Goal: Check status: Check status

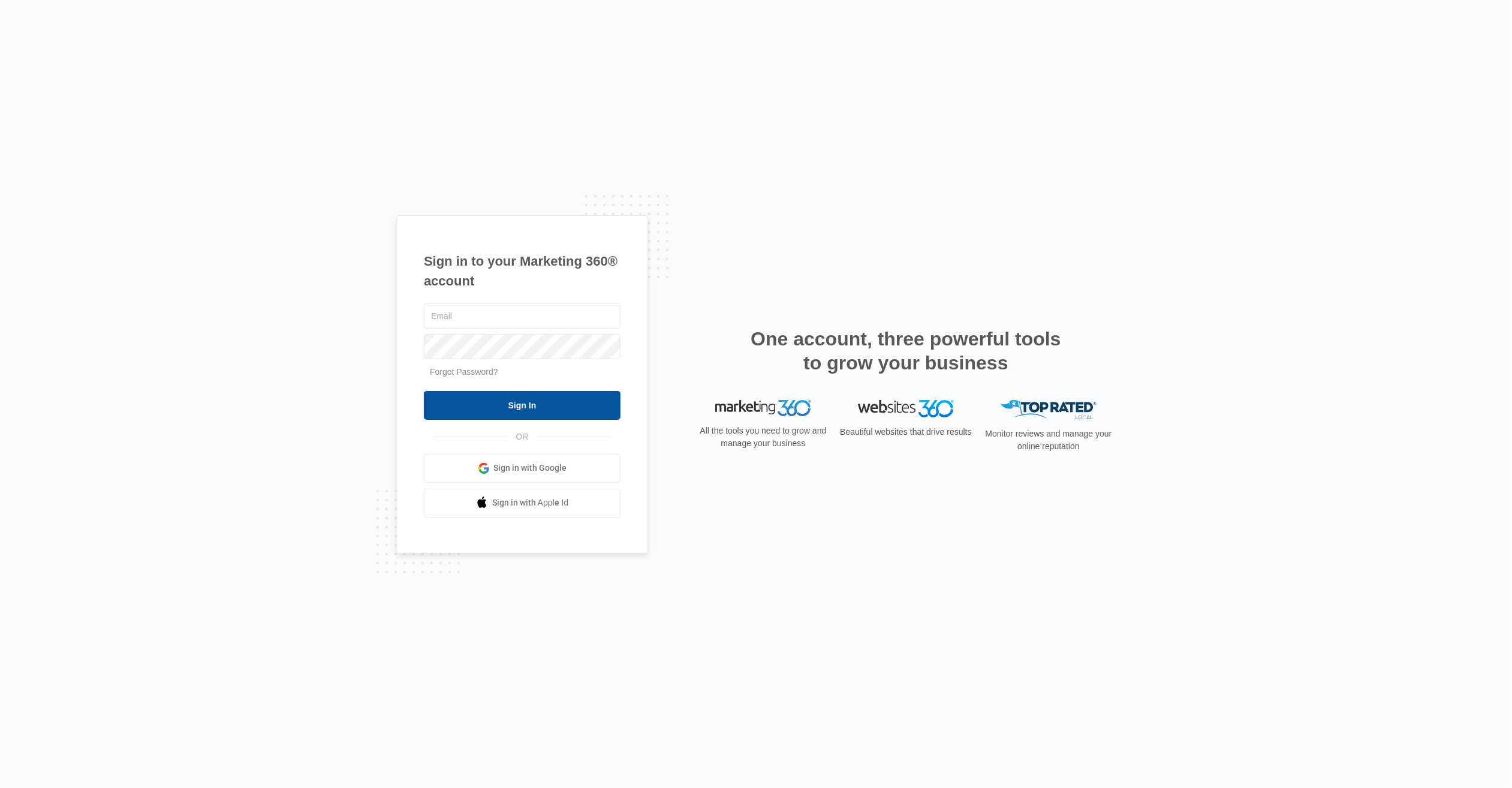
type input "[EMAIL_ADDRESS][DOMAIN_NAME]"
click at [527, 403] on input "Sign In" at bounding box center [522, 406] width 197 height 29
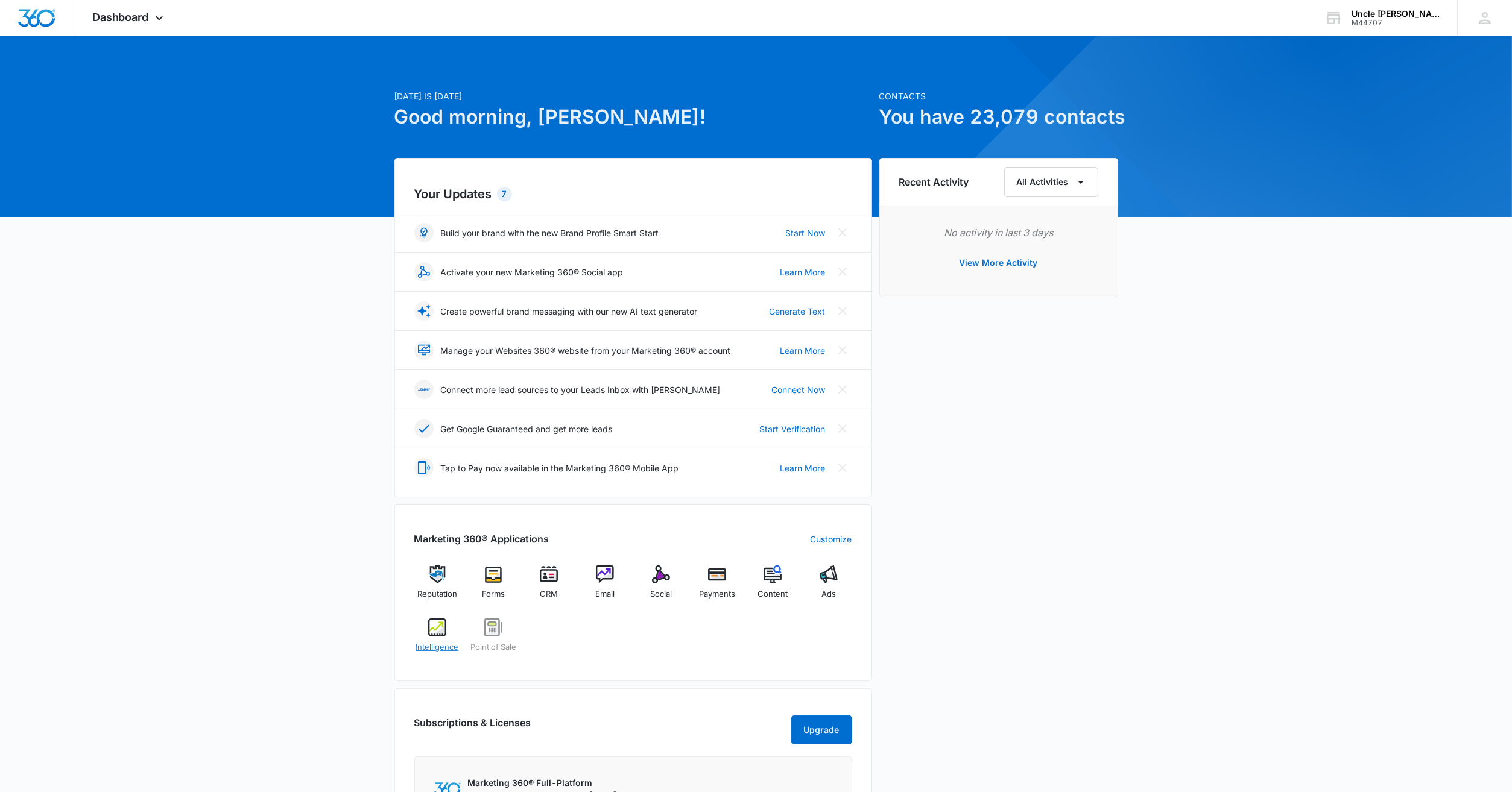
click at [435, 626] on img at bounding box center [438, 628] width 18 height 18
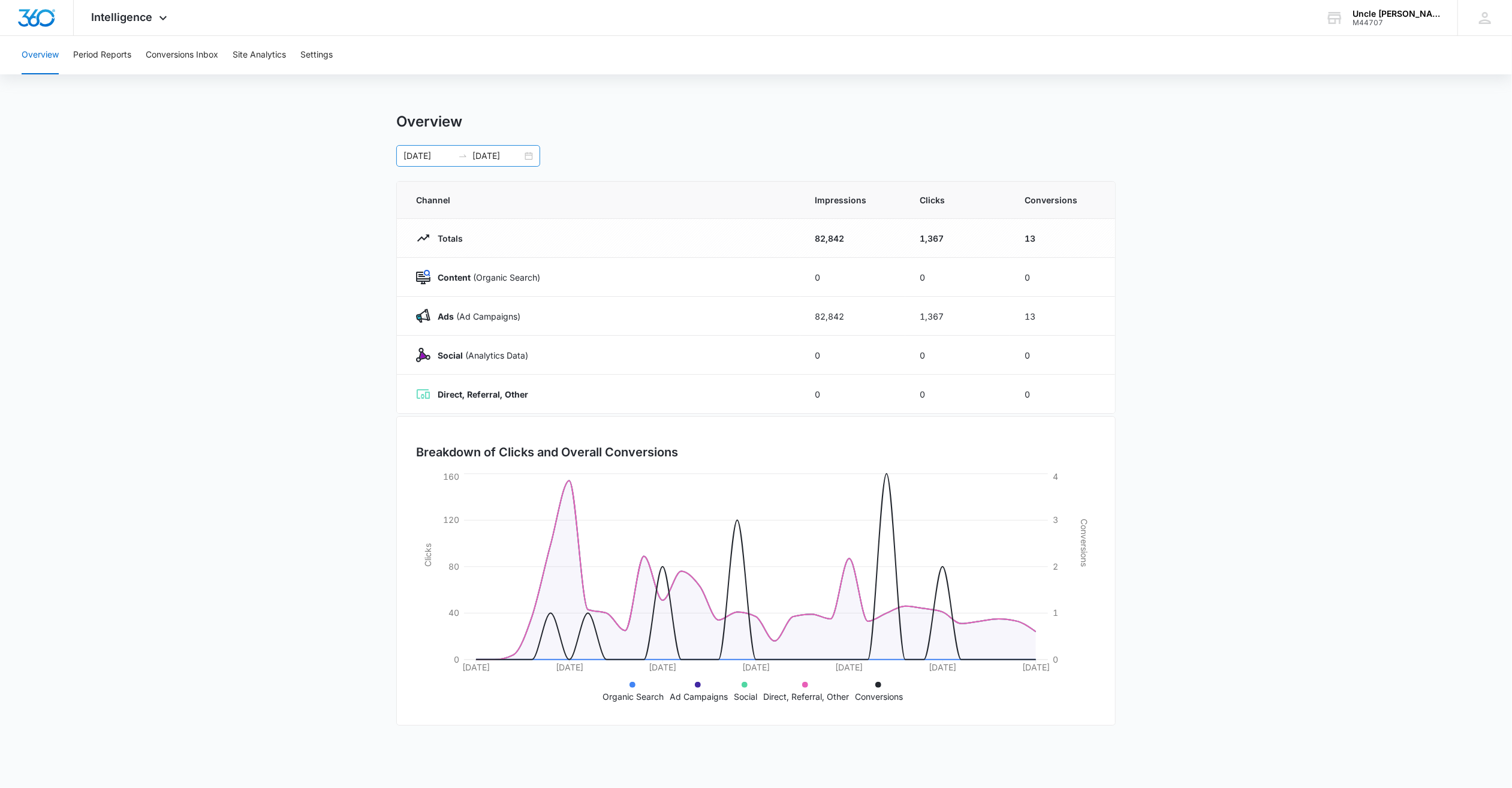
click at [526, 157] on div "09/05/2025 10/05/2025" at bounding box center [468, 156] width 144 height 22
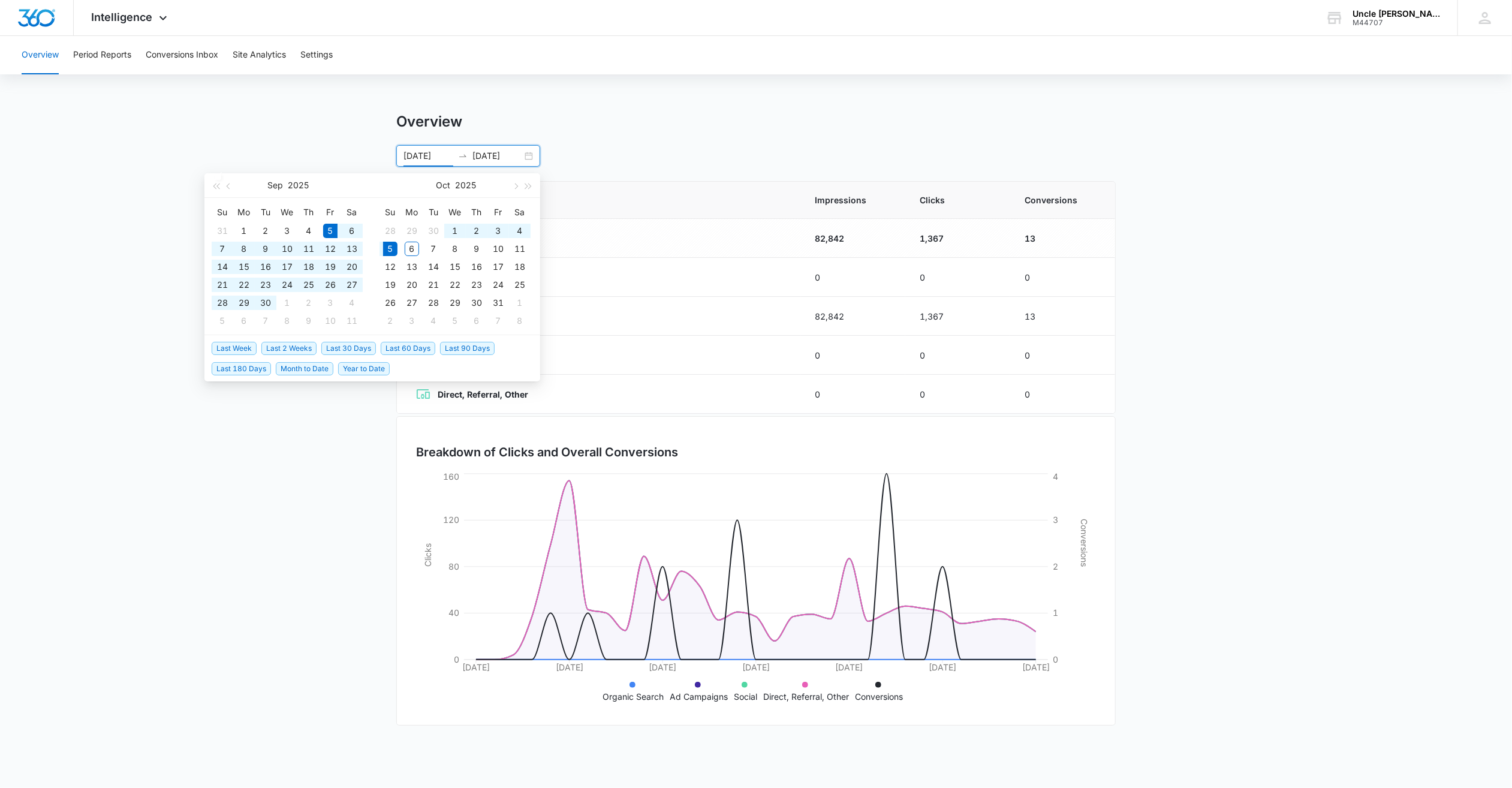
click at [409, 154] on input "09/05/2025" at bounding box center [428, 156] width 50 height 14
click at [226, 186] on button "button" at bounding box center [229, 186] width 14 height 24
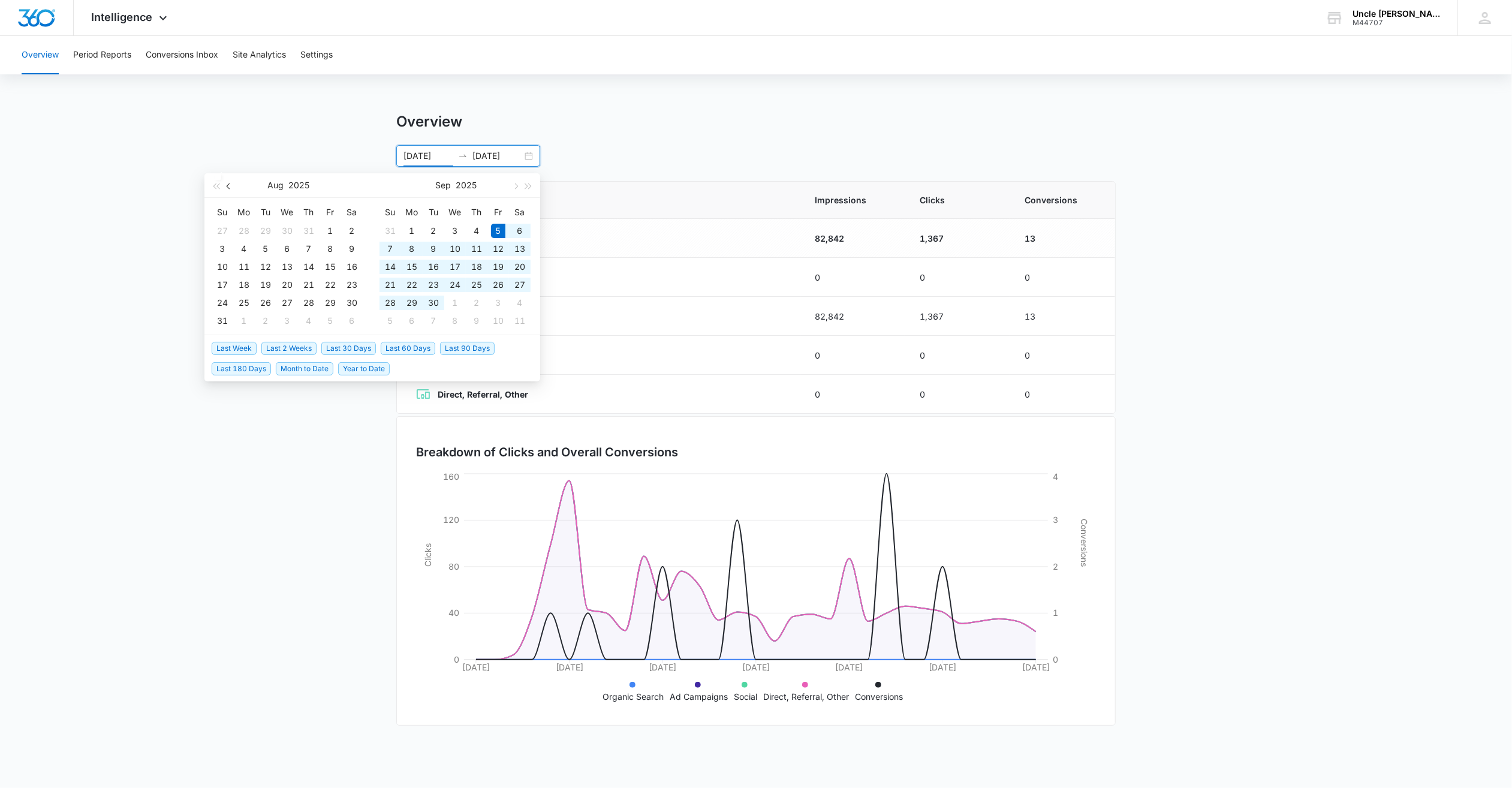
click at [226, 186] on button "button" at bounding box center [229, 186] width 14 height 24
type input "07/01/2025"
click at [261, 231] on div "1" at bounding box center [265, 231] width 14 height 14
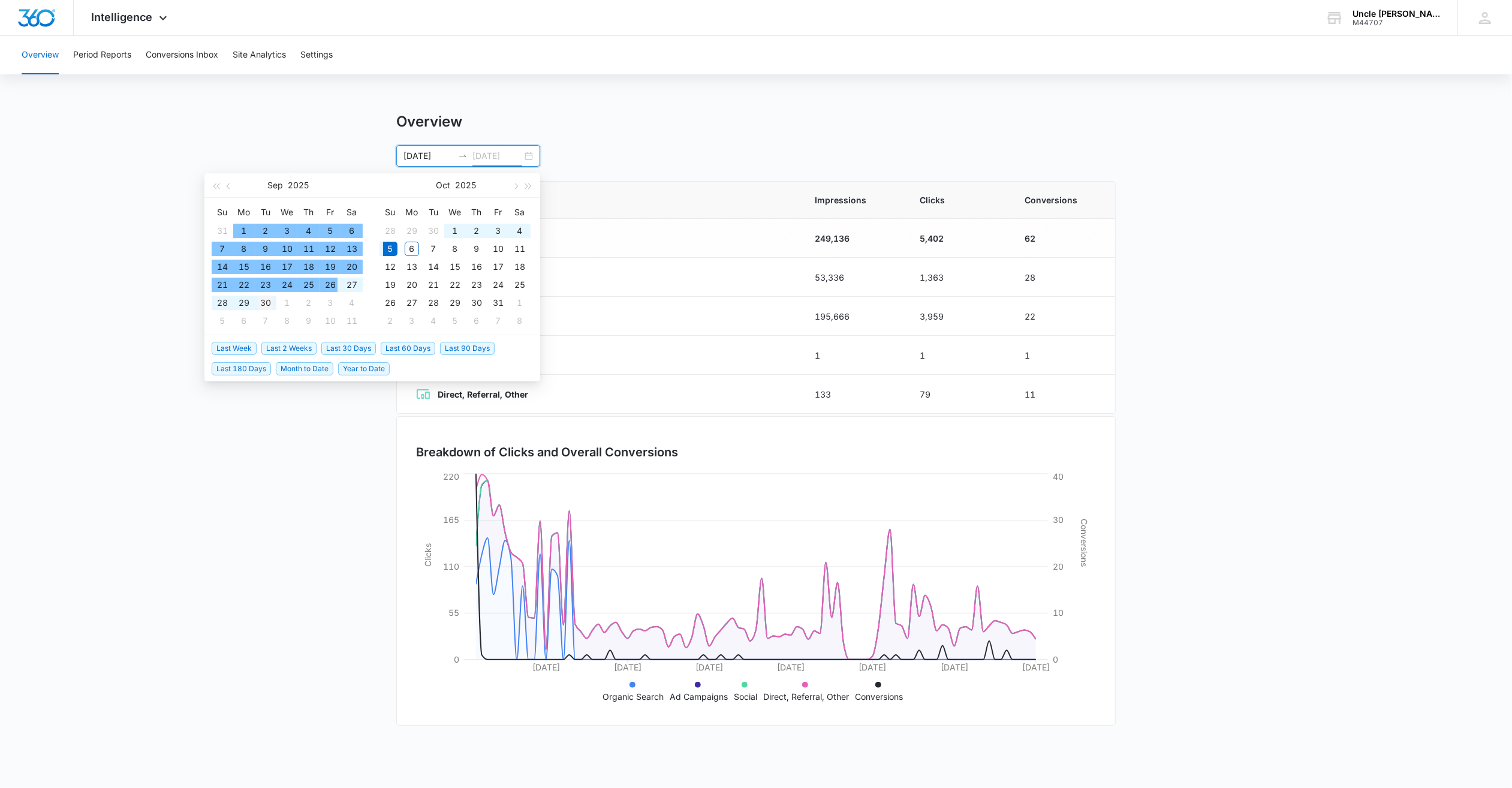
type input "09/30/2025"
click at [268, 300] on div "30" at bounding box center [265, 302] width 14 height 14
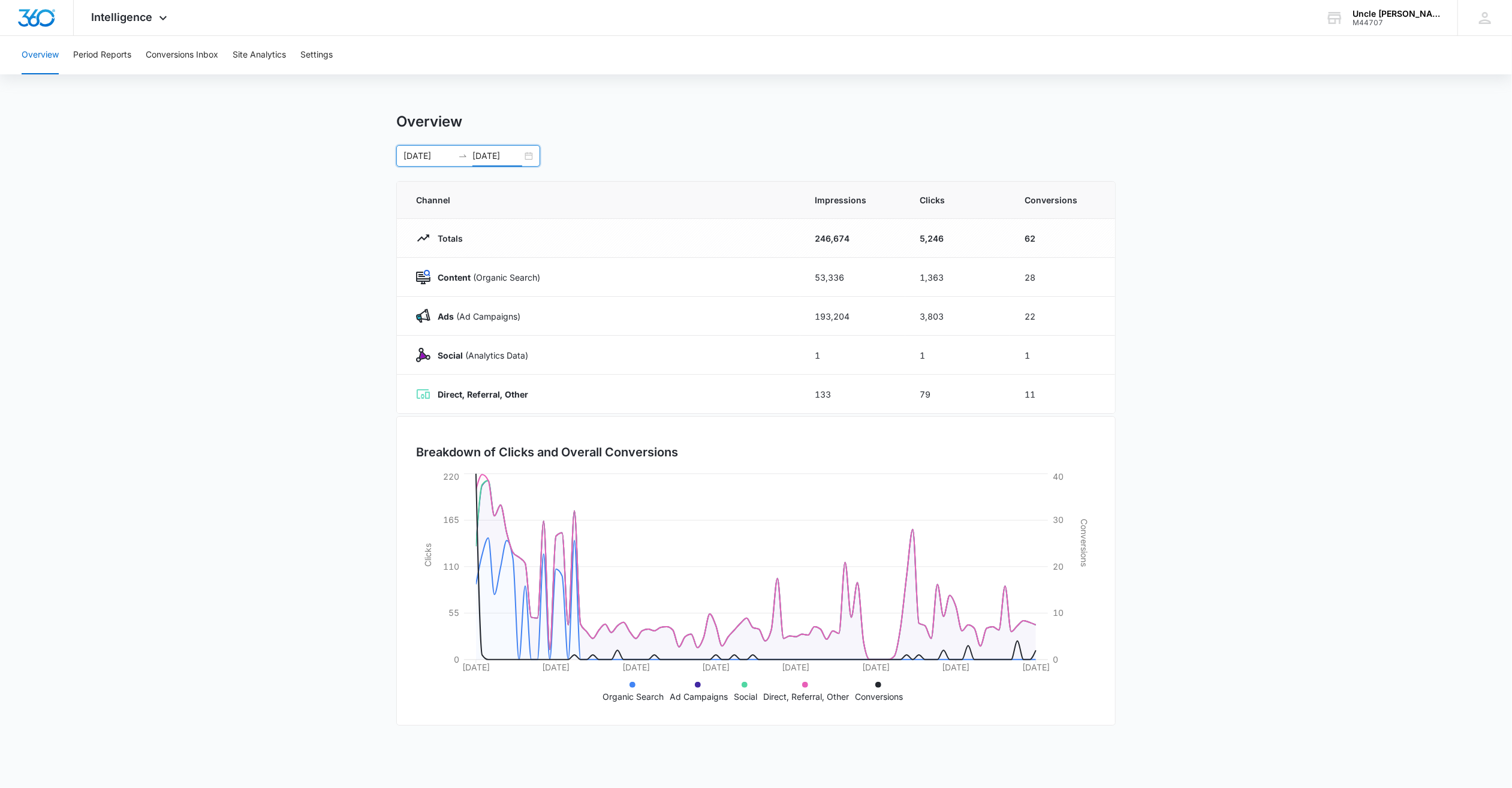
click at [528, 157] on div "07/01/2025 09/30/2025" at bounding box center [468, 156] width 144 height 22
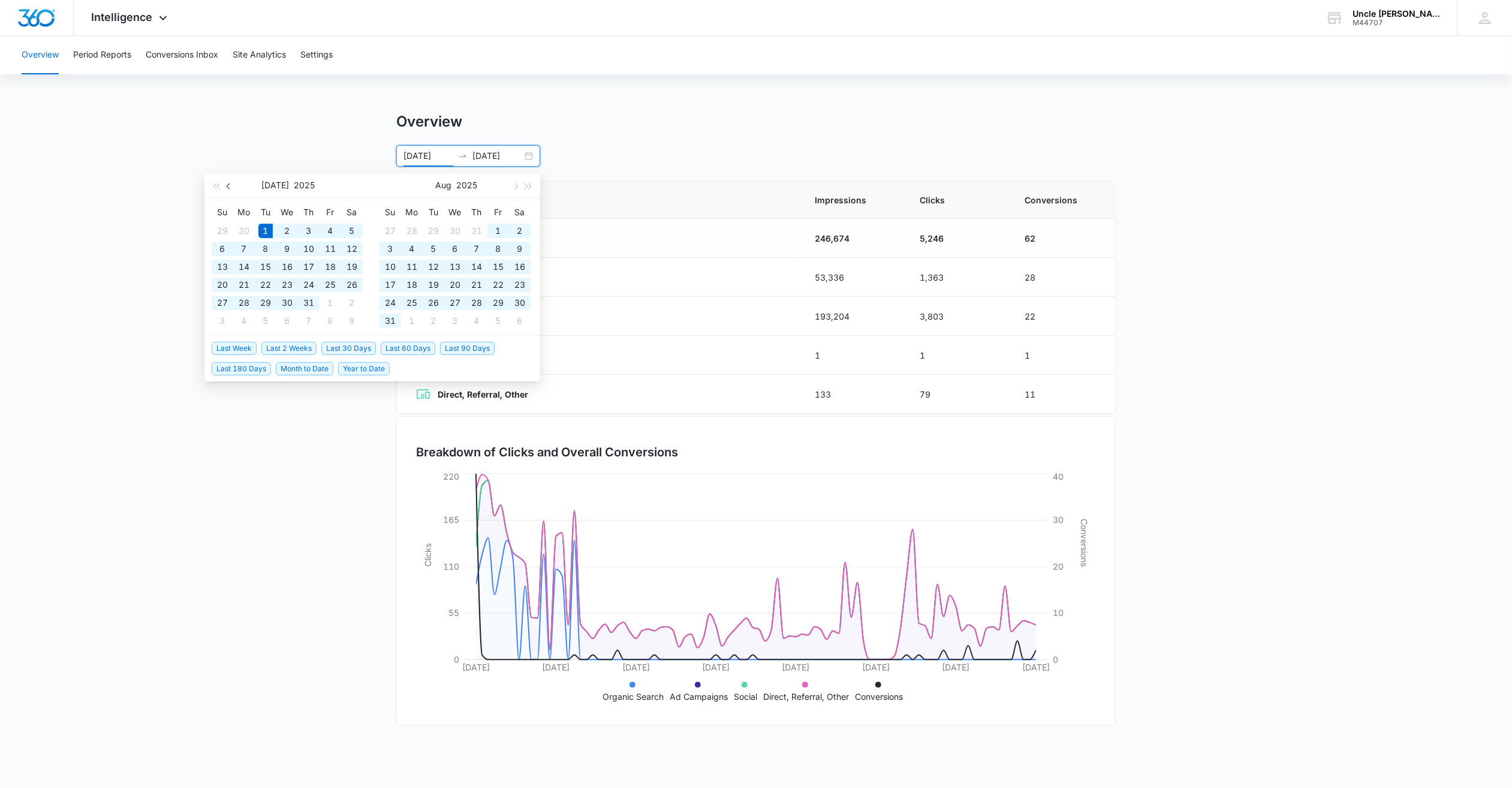
click at [224, 186] on button "button" at bounding box center [229, 186] width 14 height 24
click at [226, 187] on button "button" at bounding box center [229, 186] width 14 height 24
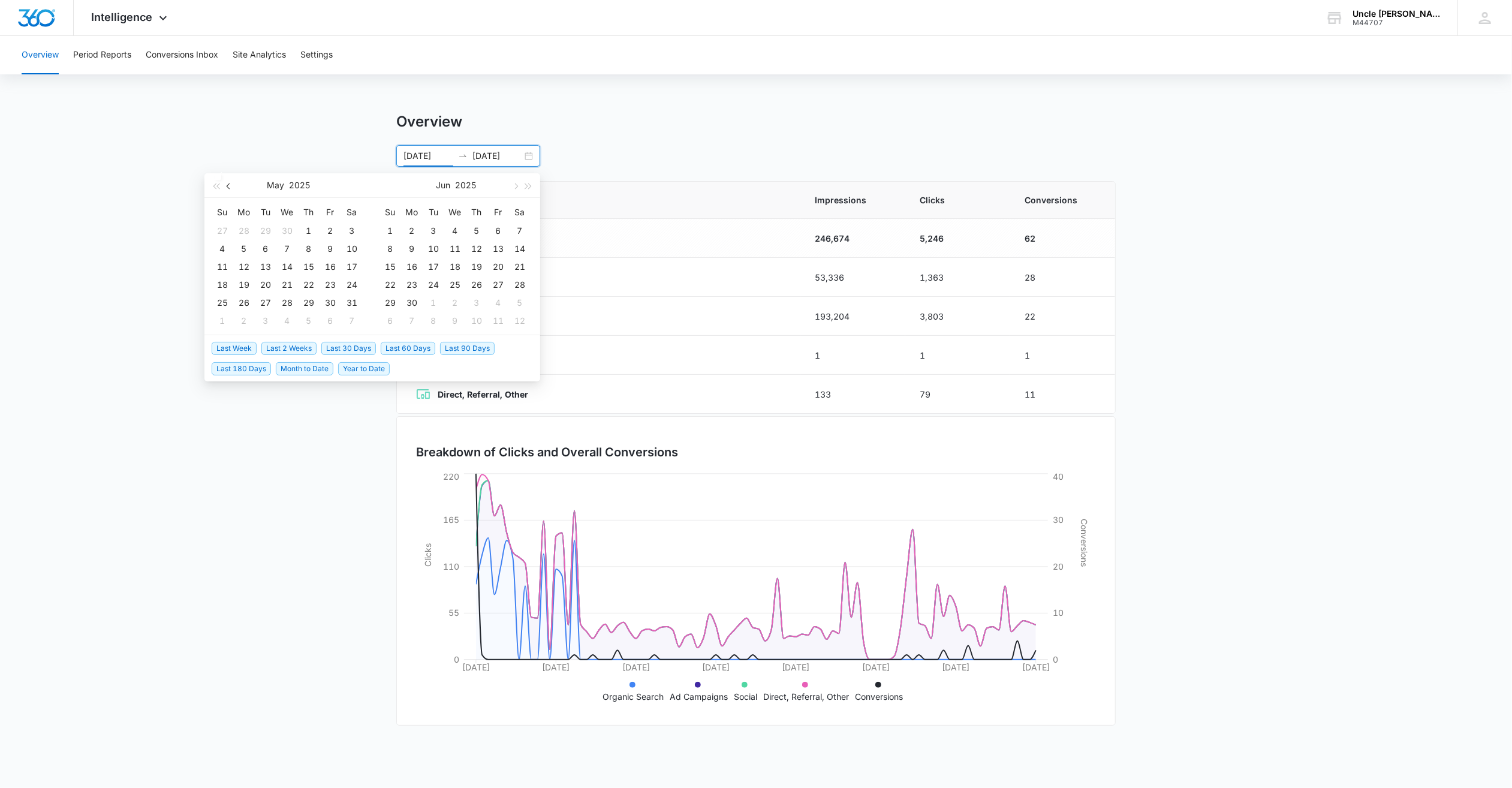
click at [226, 187] on button "button" at bounding box center [229, 186] width 14 height 24
type input "04/01/2025"
click at [262, 231] on div "1" at bounding box center [265, 231] width 14 height 14
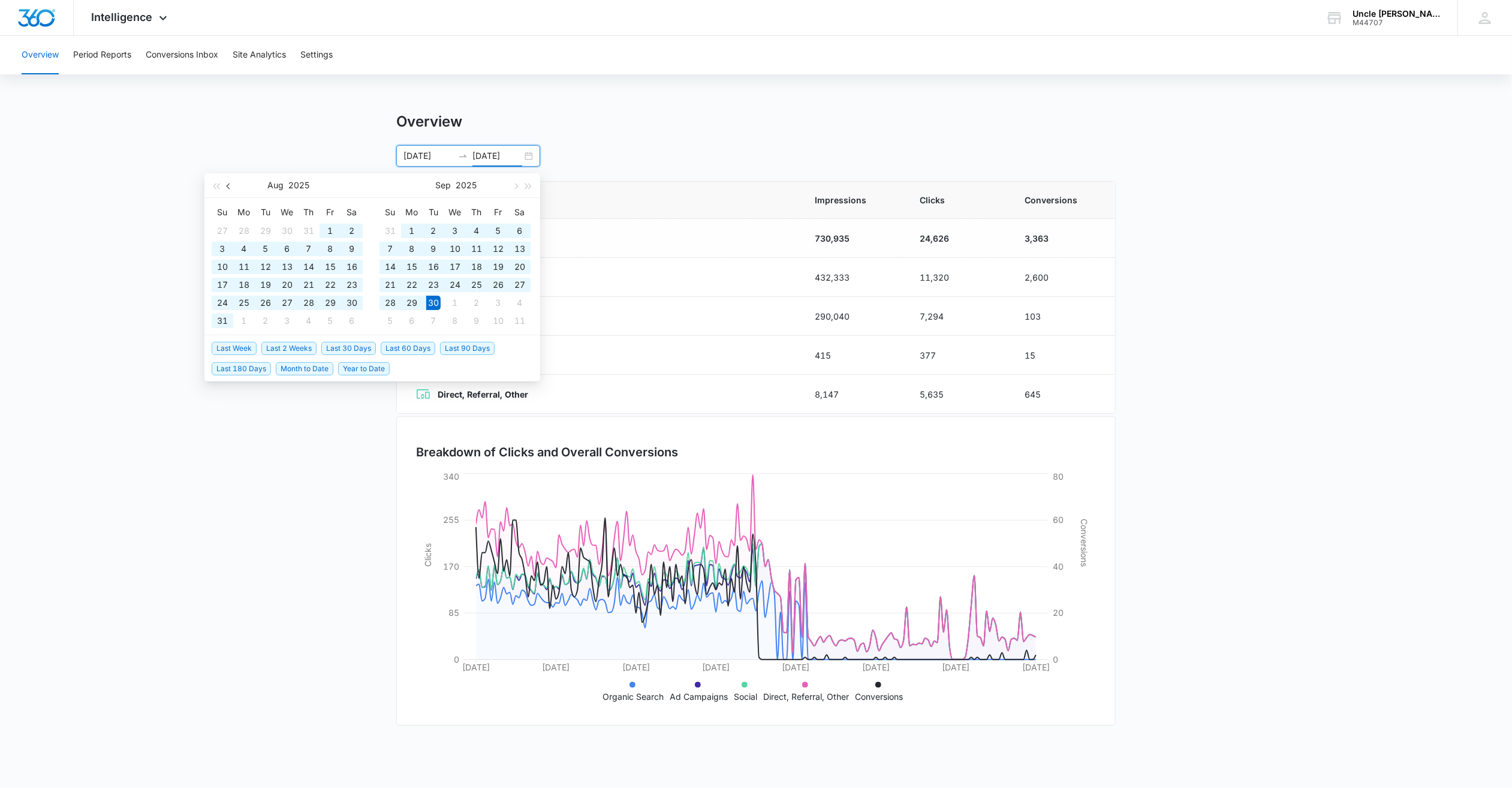
click at [225, 186] on button "button" at bounding box center [229, 186] width 14 height 24
click at [228, 186] on span "button" at bounding box center [230, 186] width 6 height 6
type input "06/30/2025"
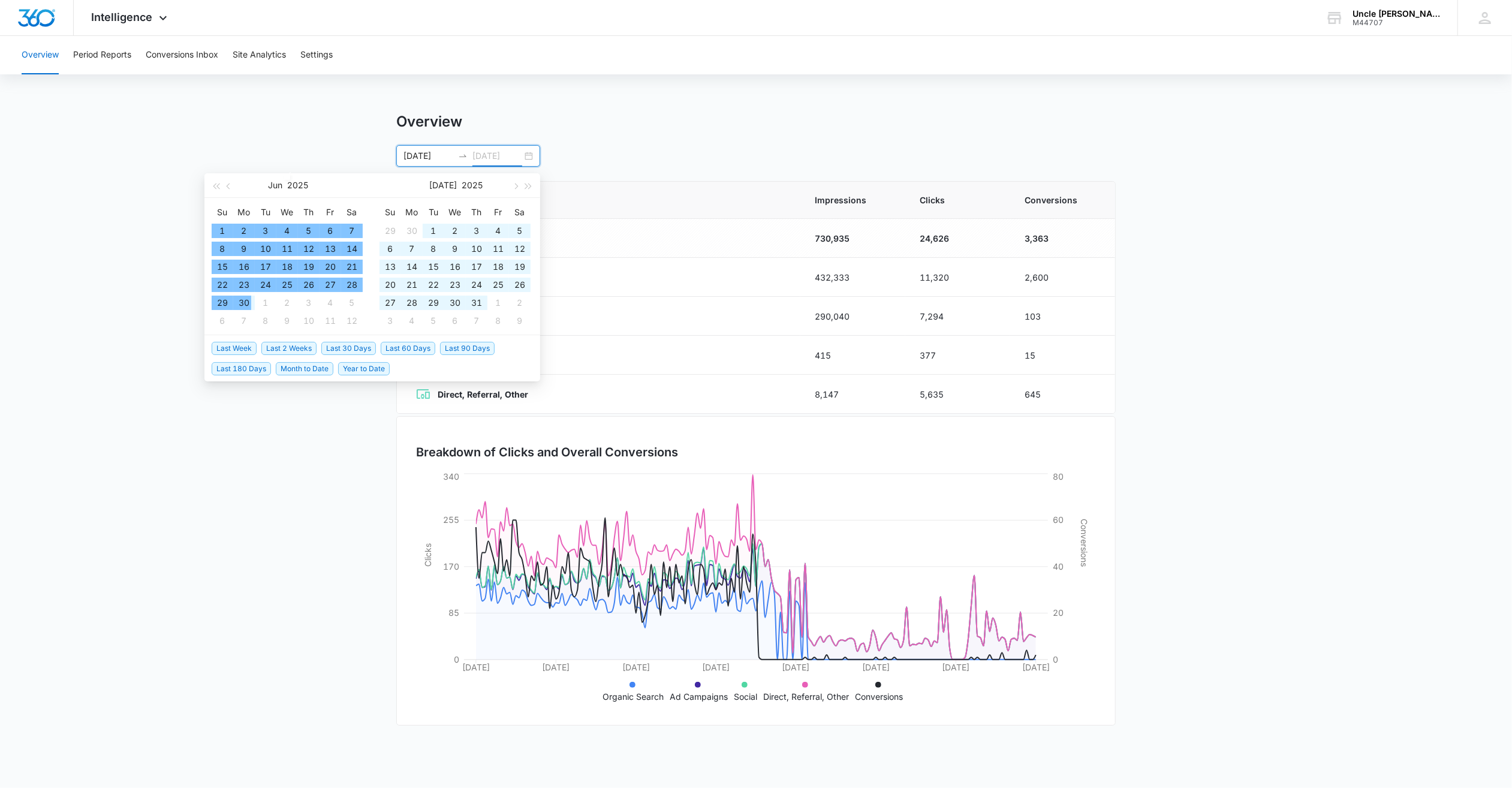
click at [249, 305] on div "30" at bounding box center [243, 302] width 14 height 14
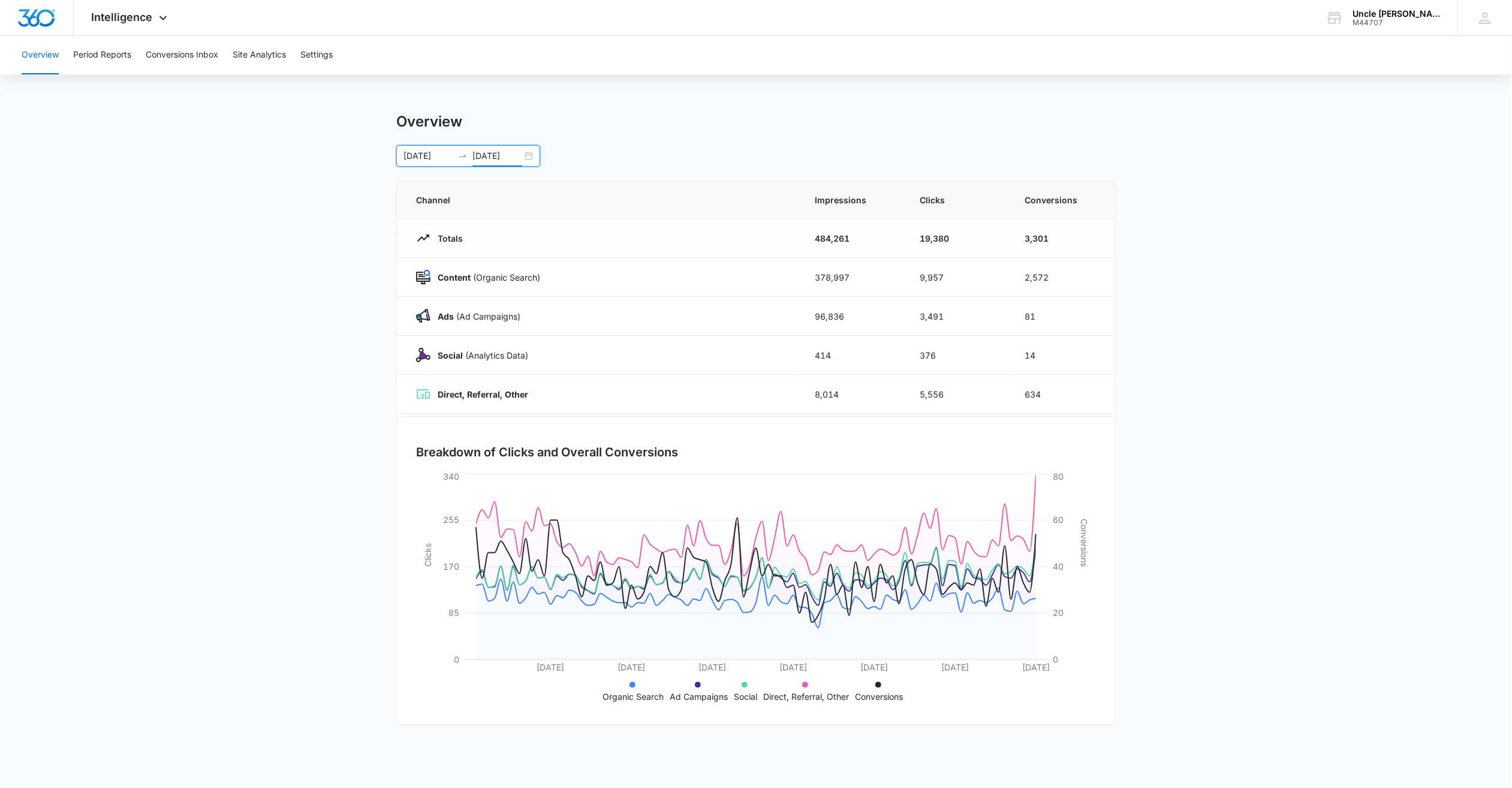
click at [454, 155] on div at bounding box center [462, 155] width 19 height 10
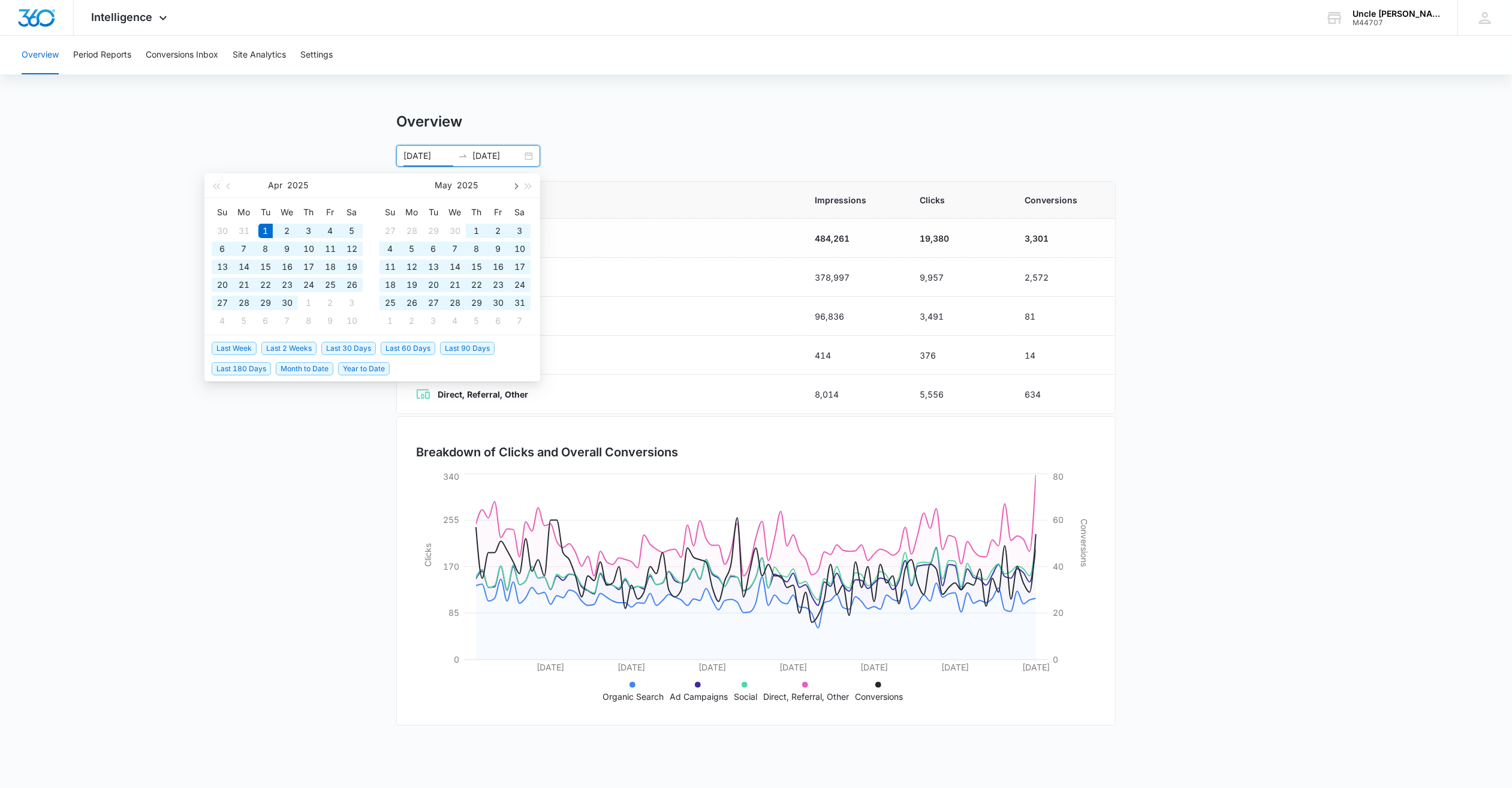
click at [517, 183] on button "button" at bounding box center [516, 186] width 14 height 24
type input "07/01/2025"
click at [433, 232] on div "1" at bounding box center [433, 231] width 14 height 14
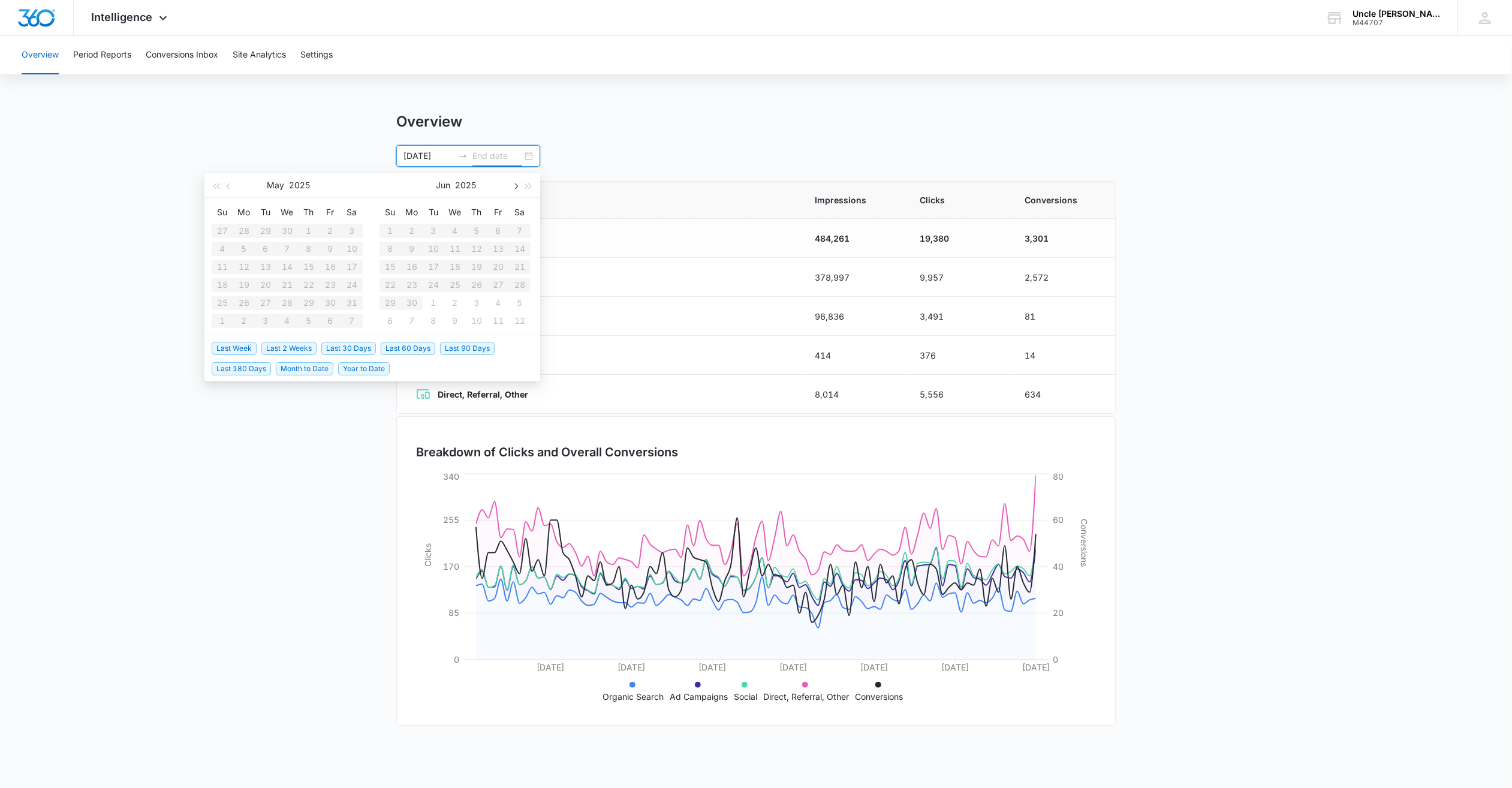
click at [518, 186] on button "button" at bounding box center [516, 186] width 14 height 24
type input "07/31/2025"
click at [476, 305] on div "31" at bounding box center [476, 302] width 14 height 14
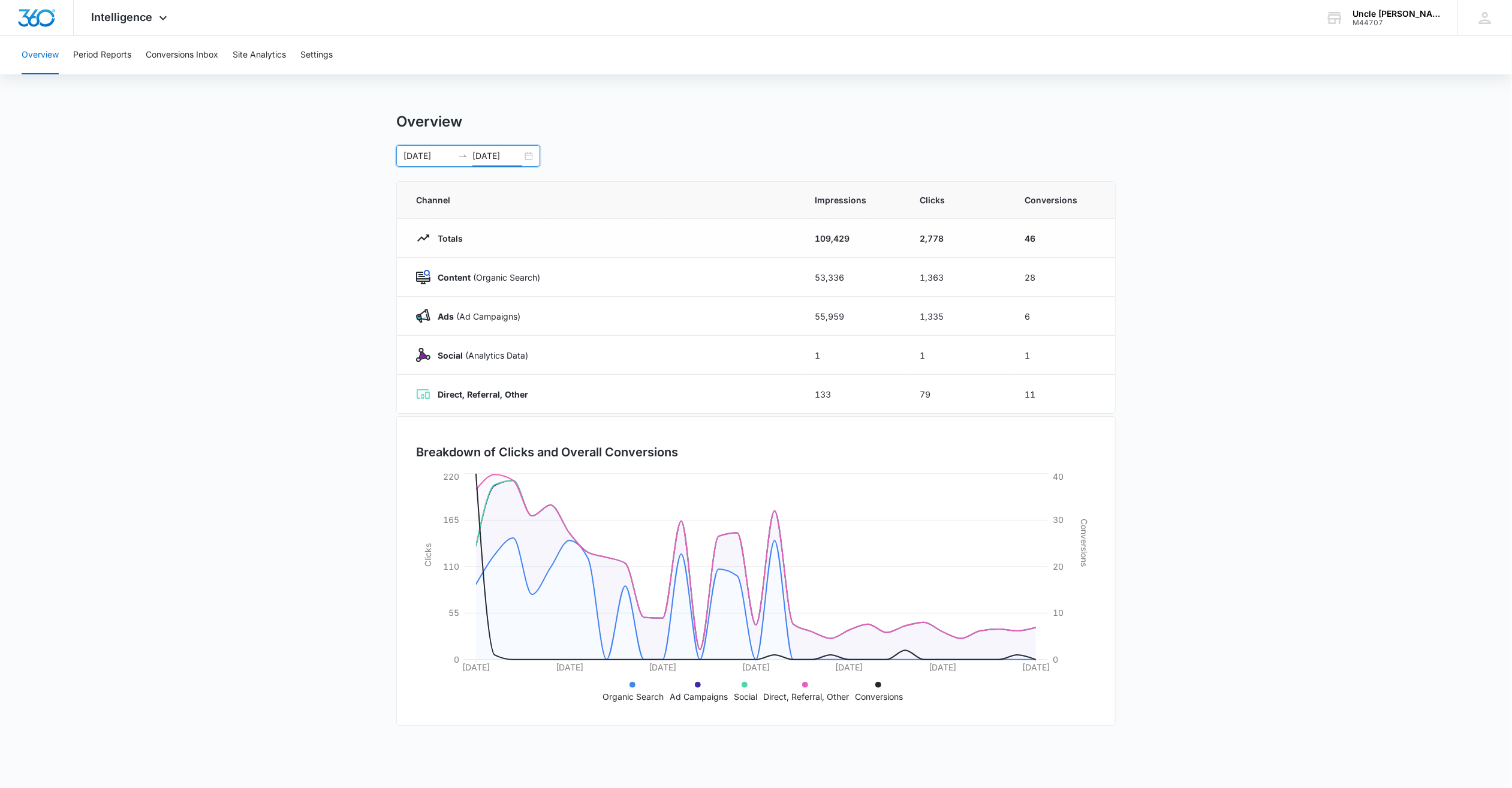
click at [526, 157] on div "07/01/2025 07/31/2025" at bounding box center [468, 156] width 144 height 22
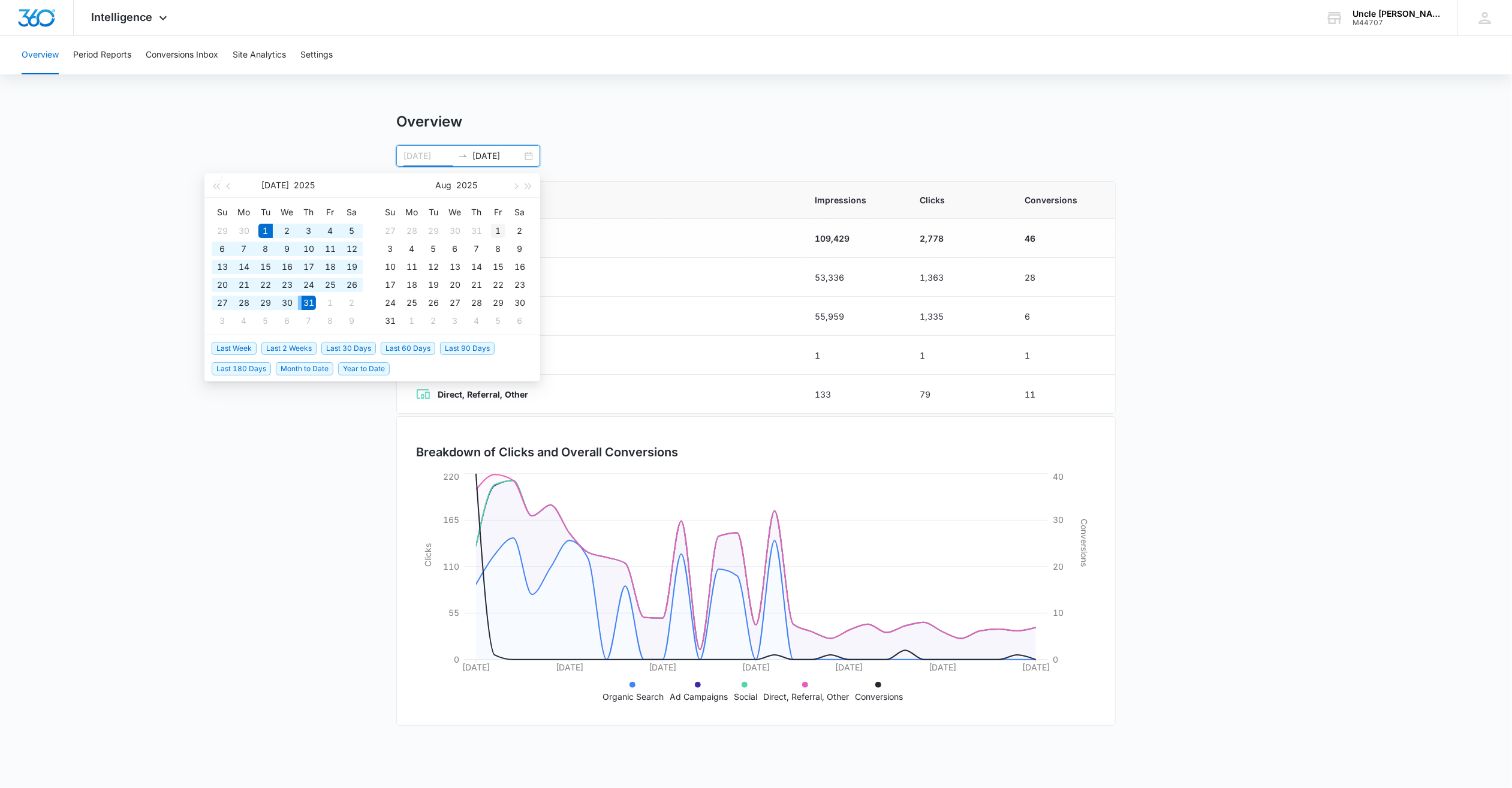
type input "08/01/2025"
click at [499, 231] on div "1" at bounding box center [498, 231] width 14 height 14
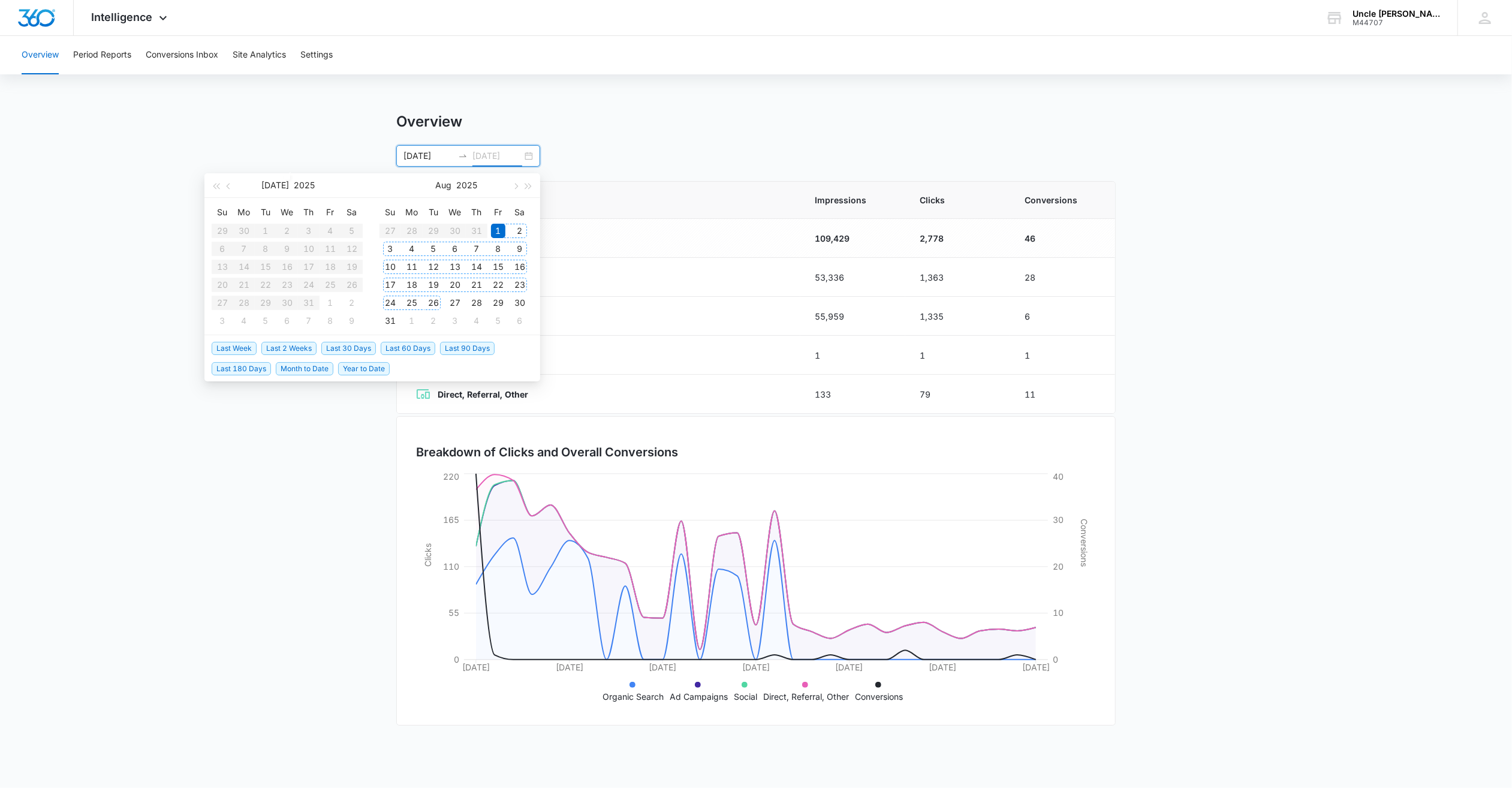
type input "08/31/2025"
click at [386, 323] on div "31" at bounding box center [390, 320] width 14 height 14
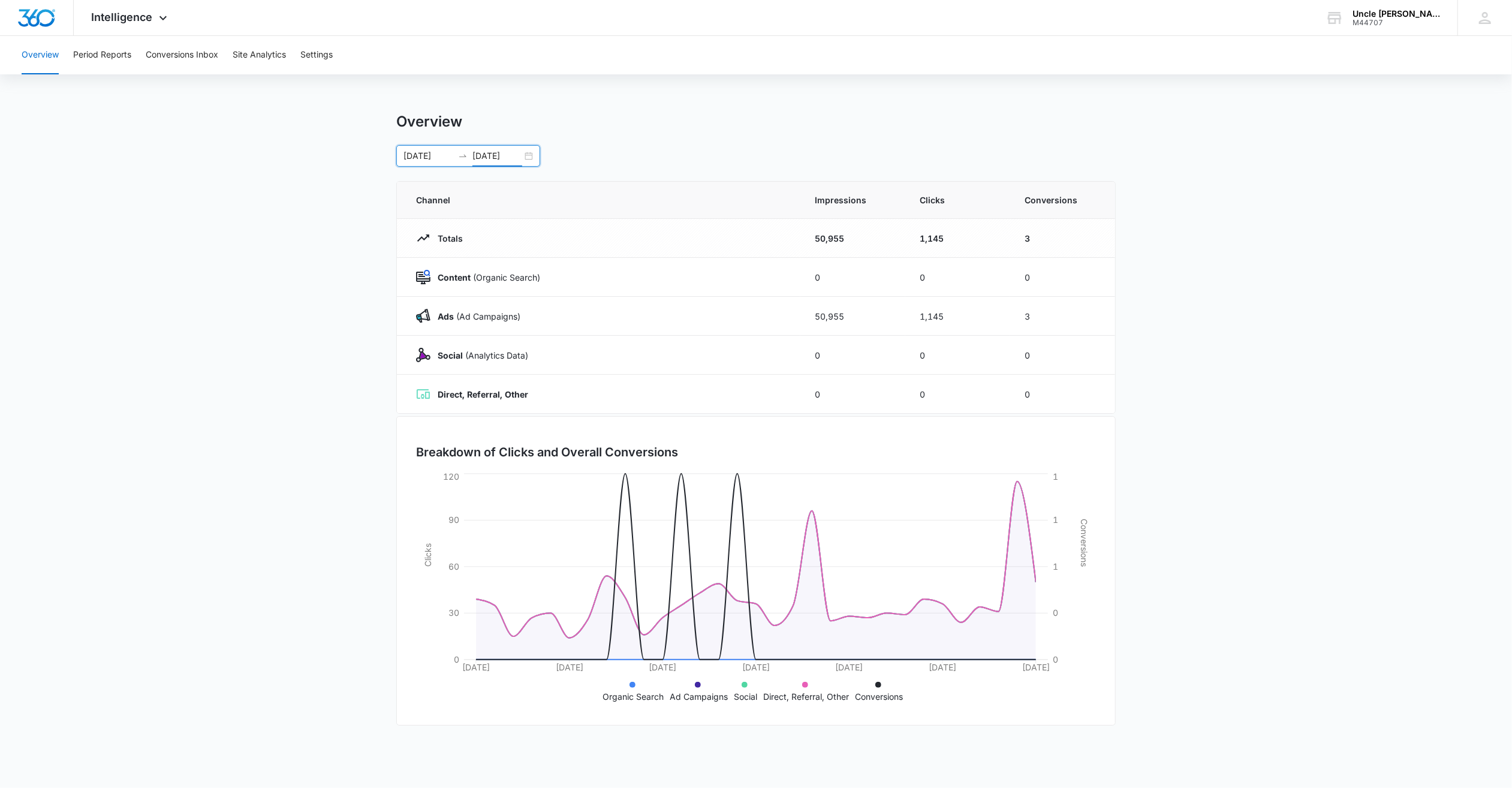
click at [526, 154] on div "08/01/2025 08/31/2025" at bounding box center [468, 156] width 144 height 22
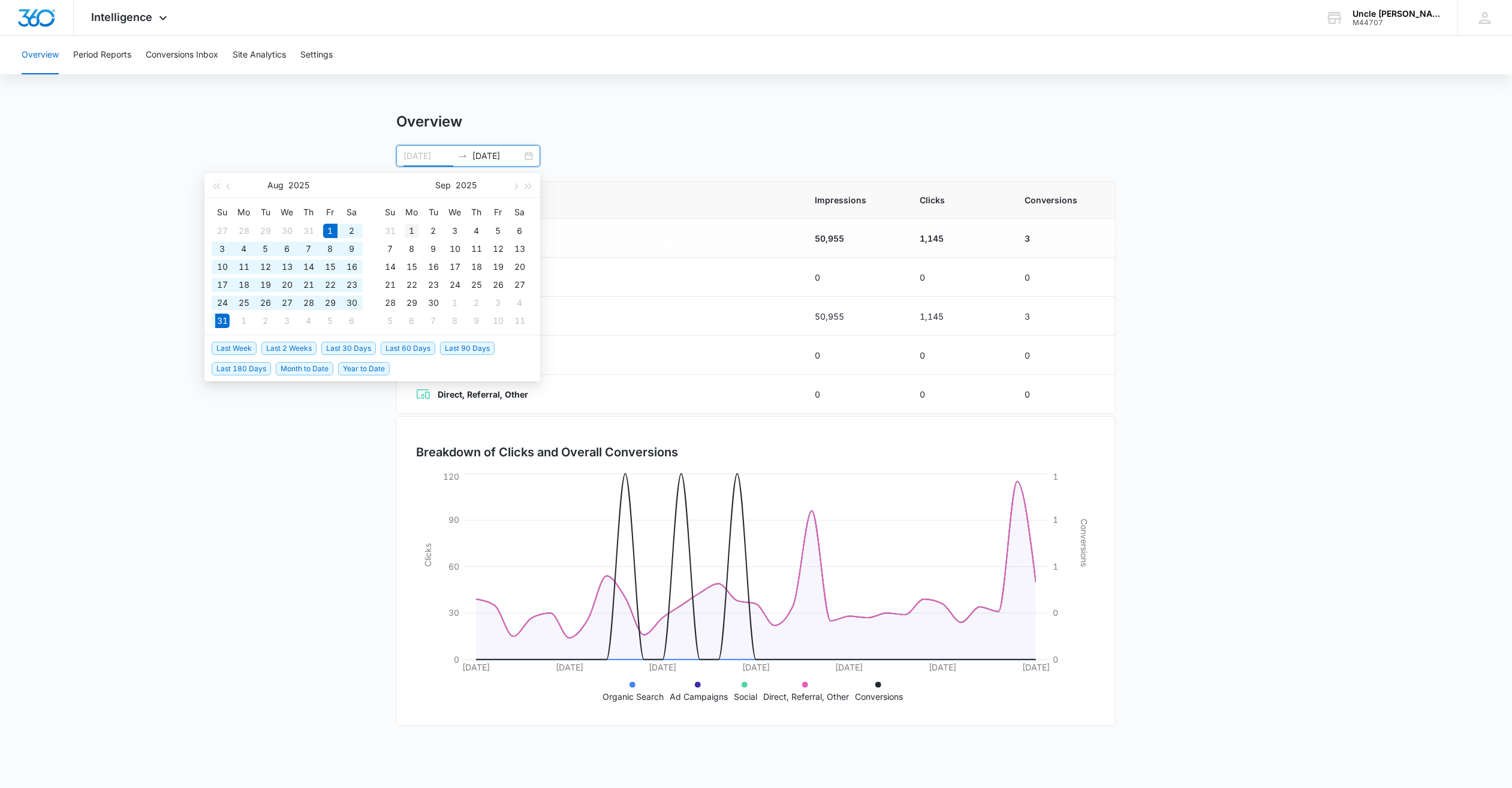
type input "09/01/2025"
click at [415, 230] on div "1" at bounding box center [412, 231] width 14 height 14
type input "09/30/2025"
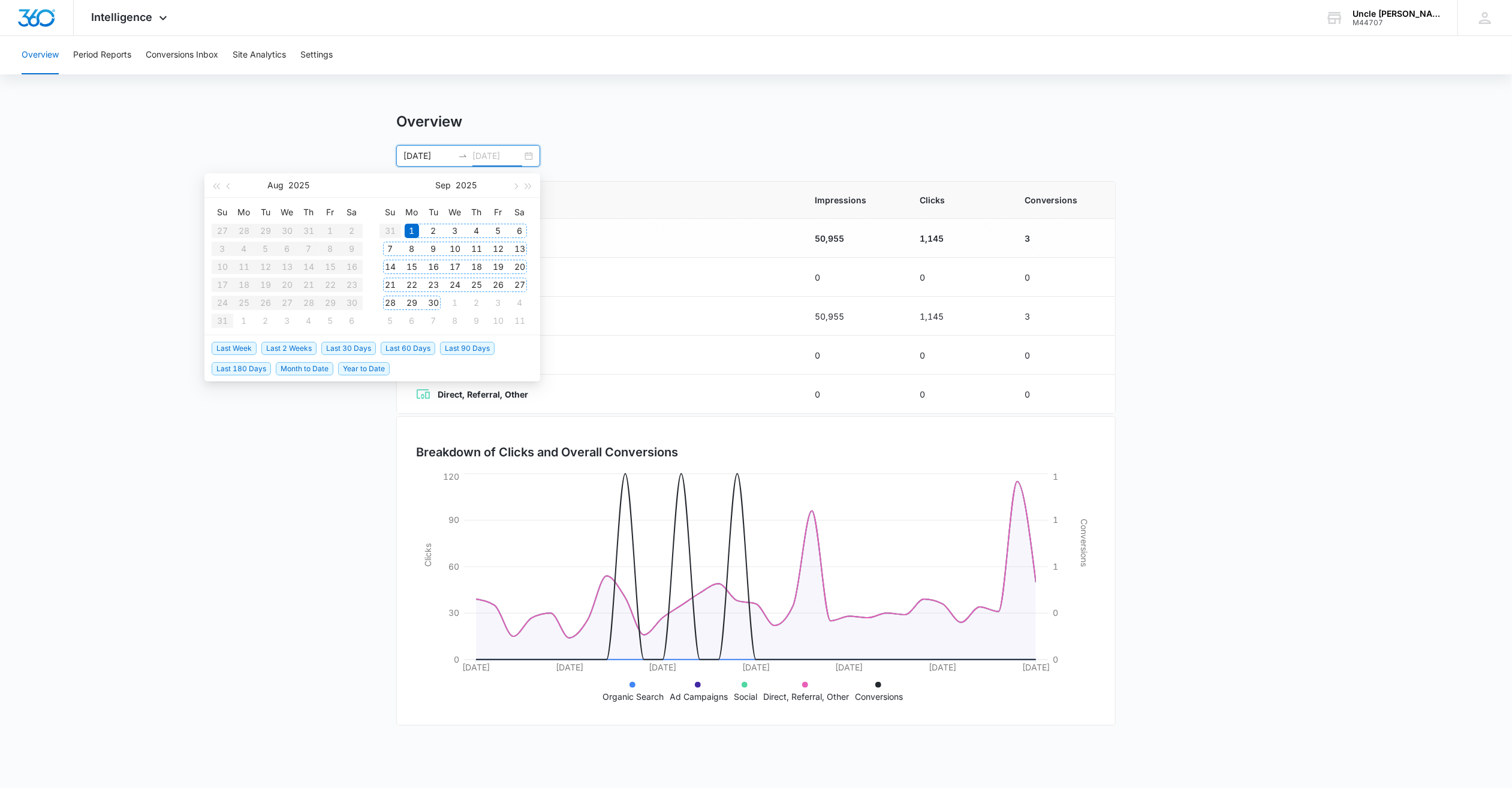
click at [433, 302] on div "30" at bounding box center [433, 302] width 14 height 14
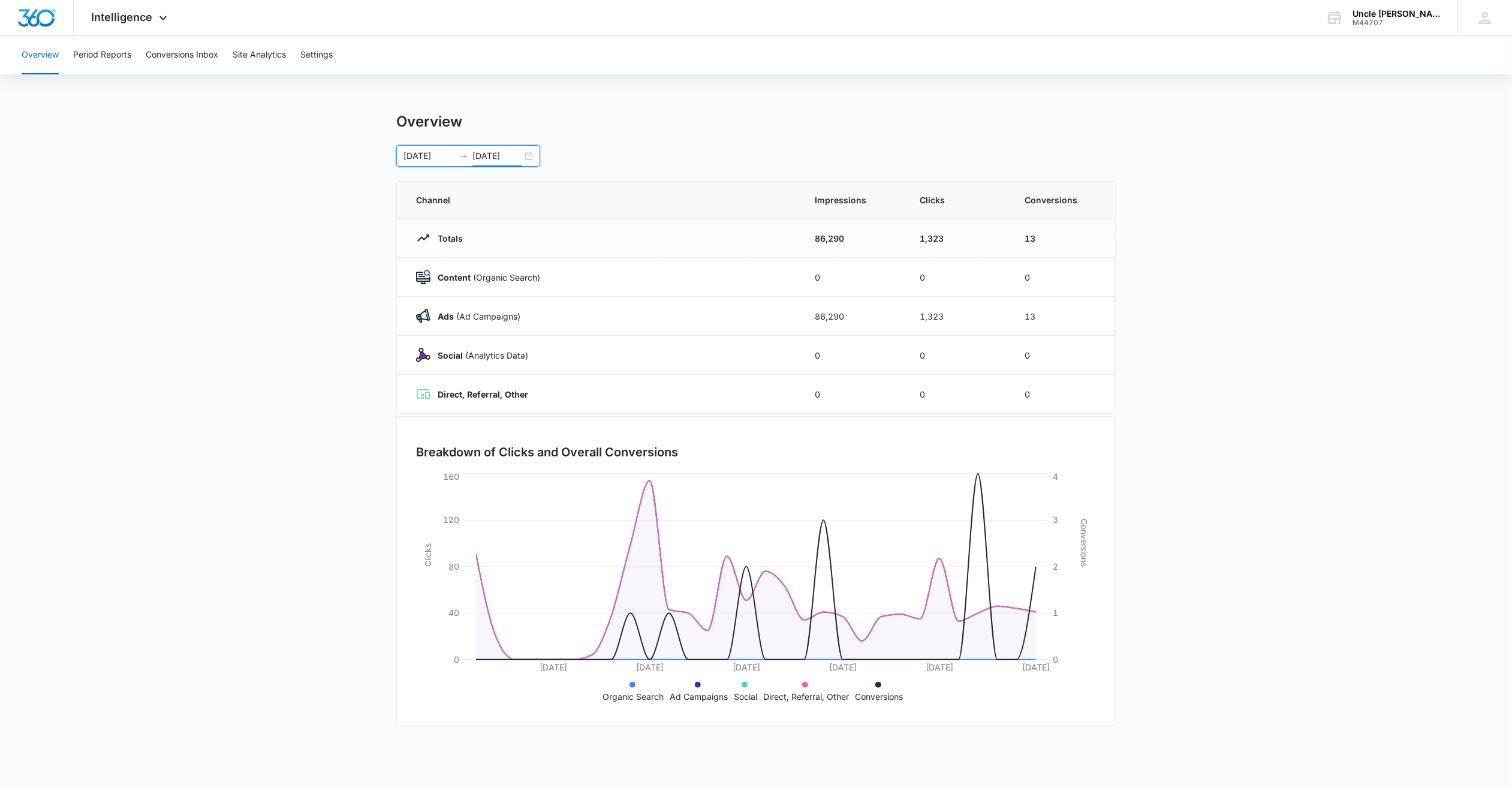
click at [530, 155] on div "09/01/2025 09/30/2025" at bounding box center [468, 156] width 144 height 22
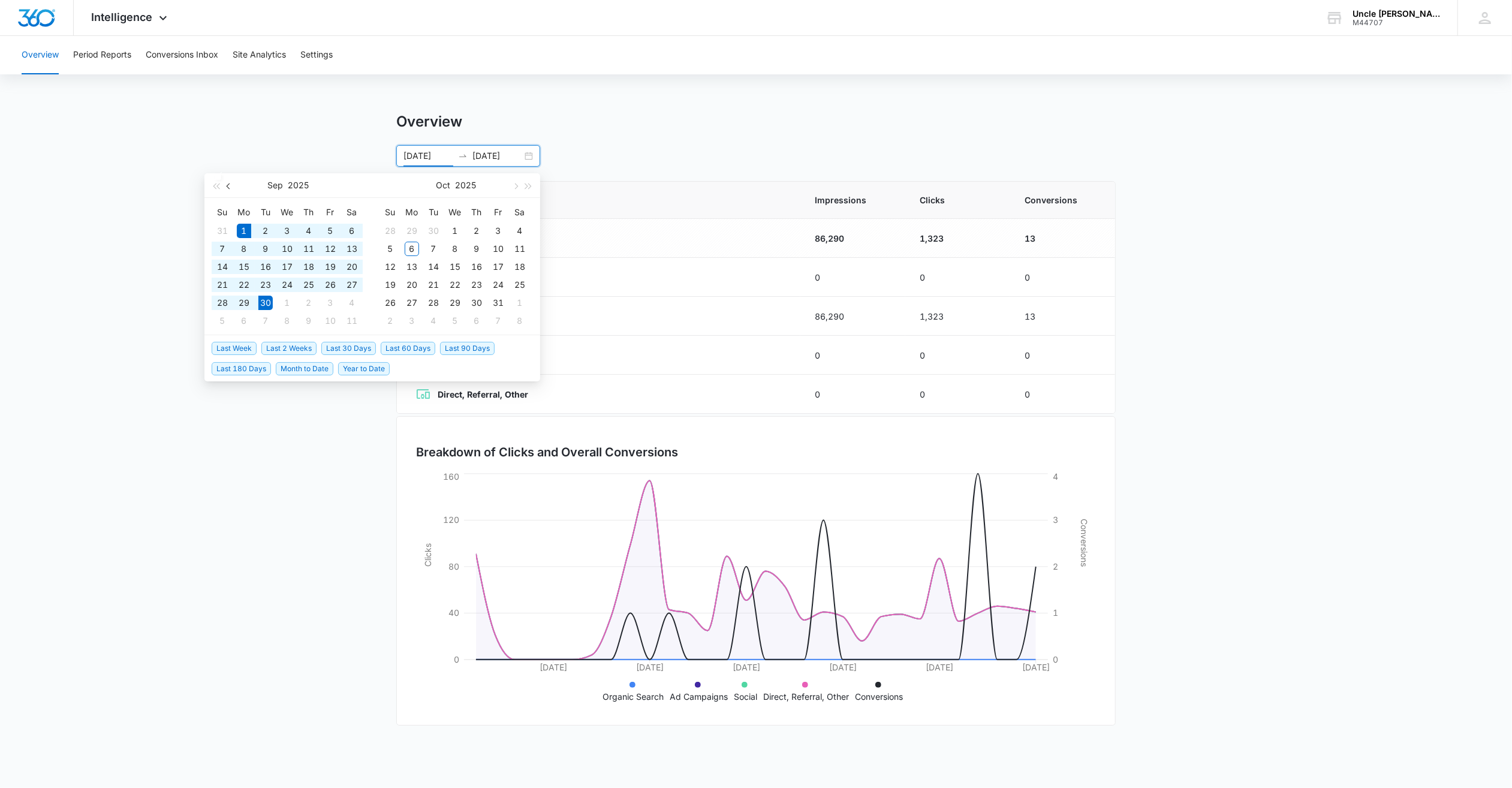
click at [230, 184] on span "button" at bounding box center [230, 186] width 6 height 6
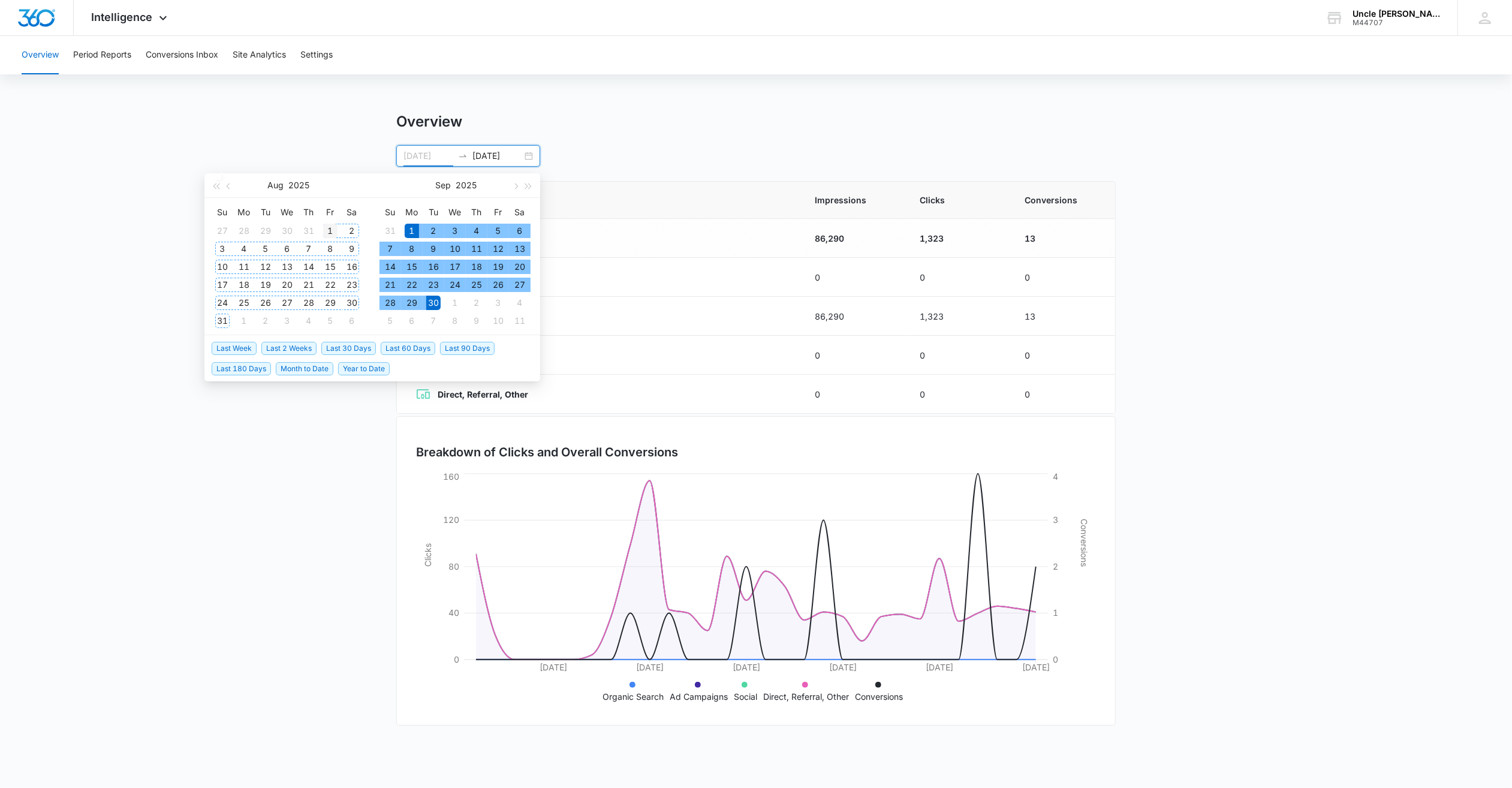
type input "08/01/2025"
click at [327, 228] on div "1" at bounding box center [330, 231] width 14 height 14
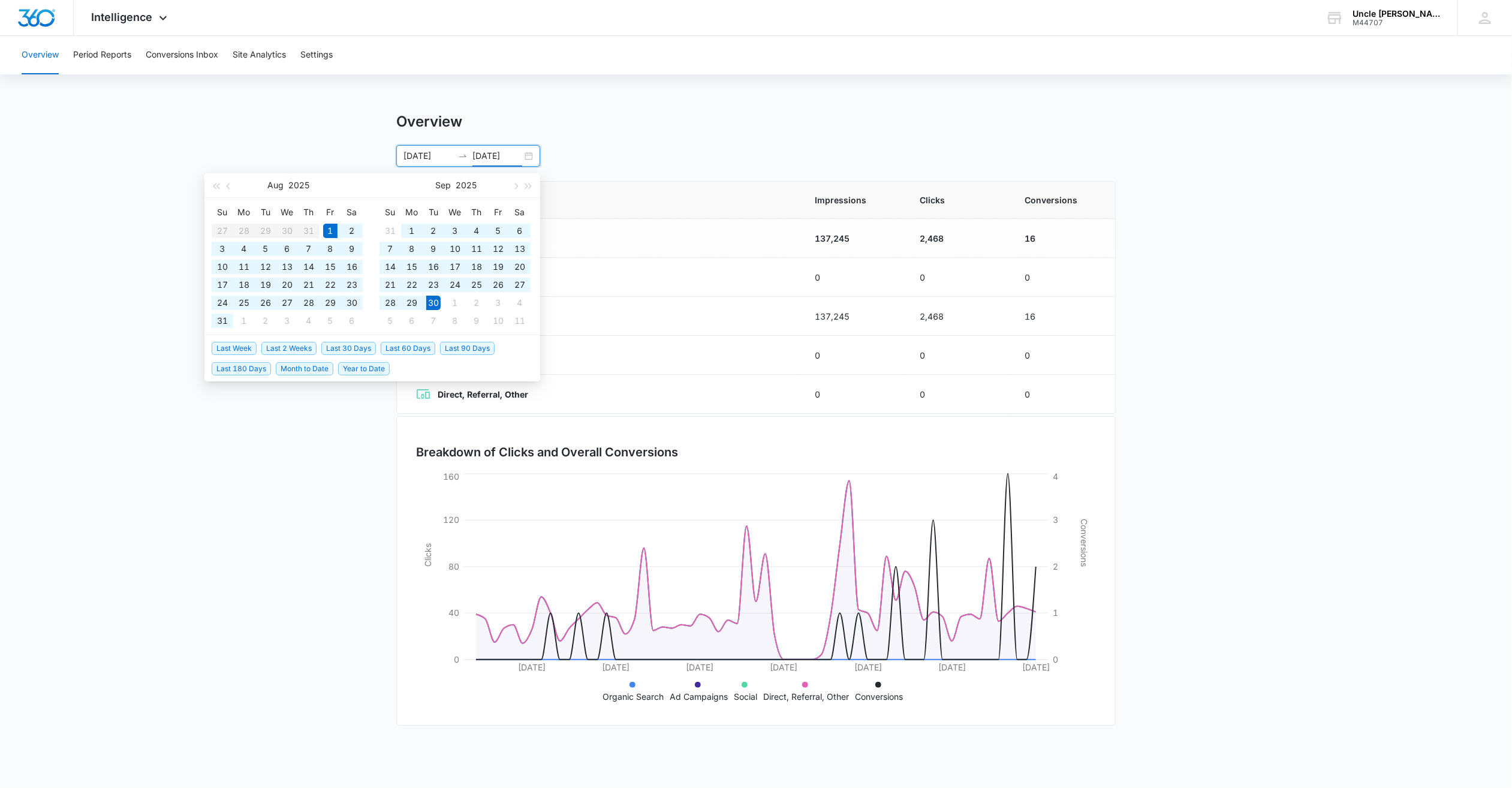
click at [525, 155] on div "08/01/2025 09/30/2025" at bounding box center [468, 156] width 144 height 22
click at [528, 156] on div "08/01/2025 09/30/2025" at bounding box center [468, 156] width 144 height 22
type input "08/31/2025"
click at [220, 319] on div "31" at bounding box center [222, 320] width 14 height 14
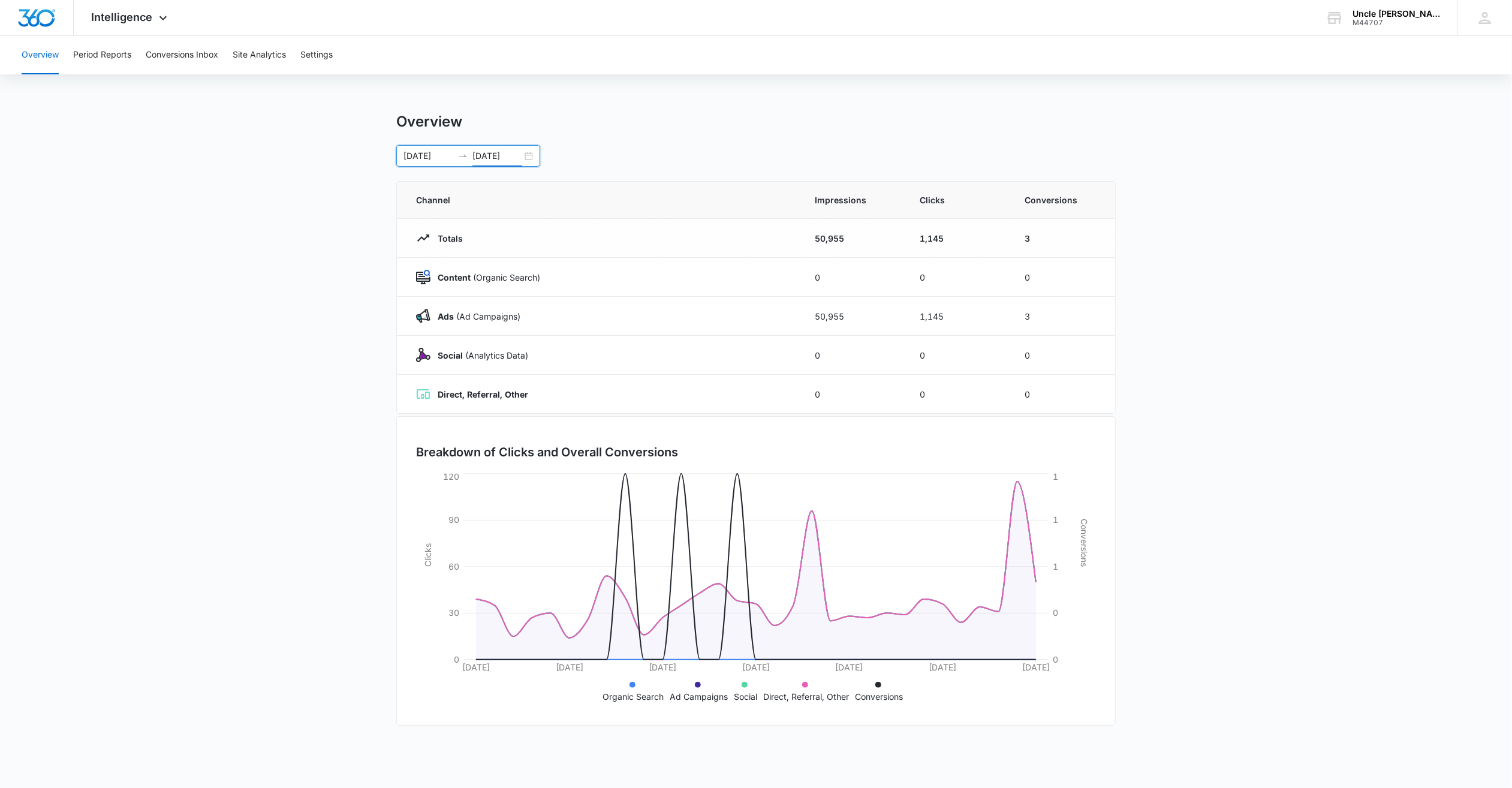
click at [527, 158] on div "08/01/2025 08/31/2025" at bounding box center [468, 156] width 144 height 22
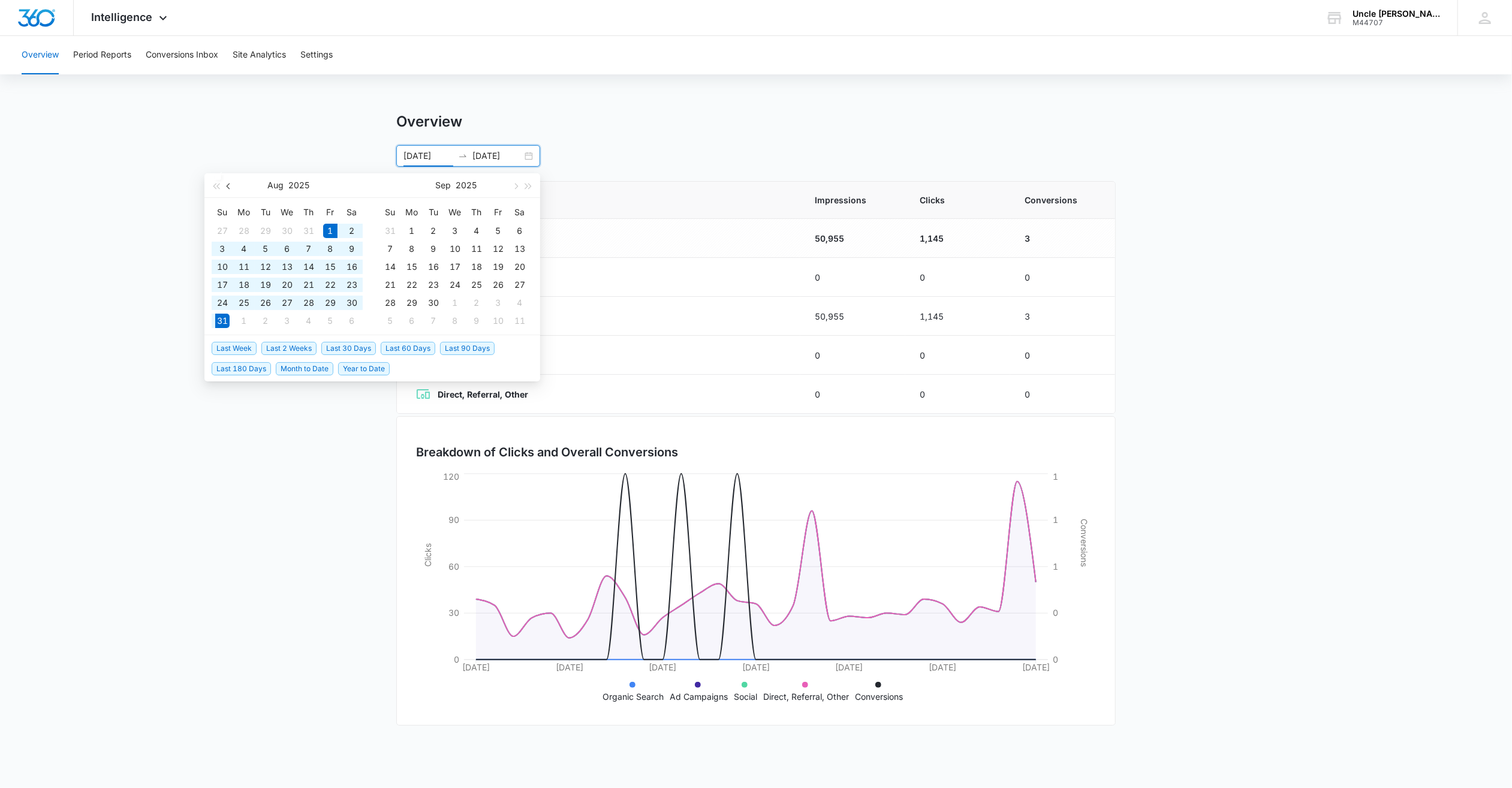
click at [230, 186] on span "button" at bounding box center [230, 186] width 6 height 6
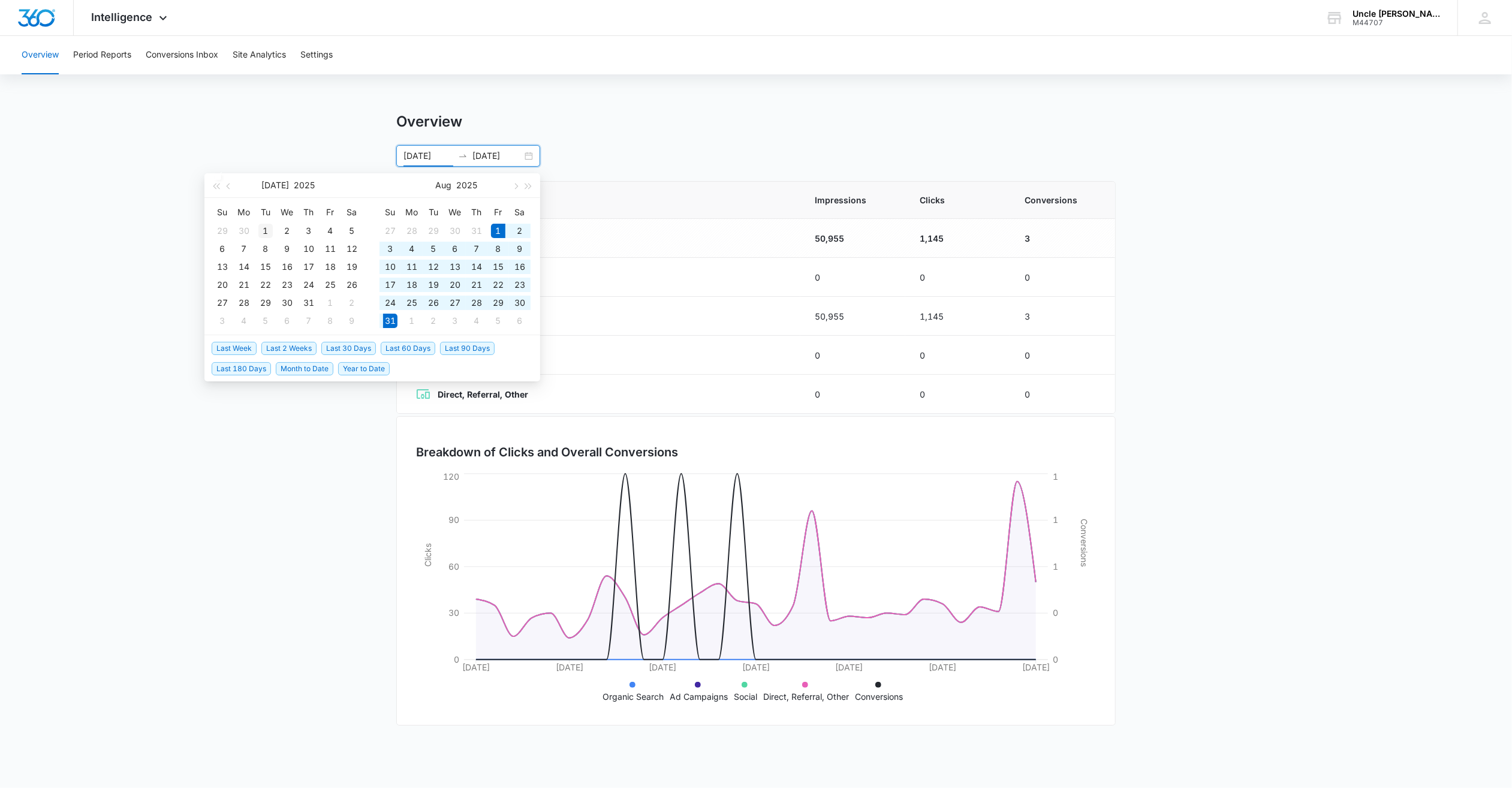
type input "07/01/2025"
click at [267, 231] on div "1" at bounding box center [265, 231] width 14 height 14
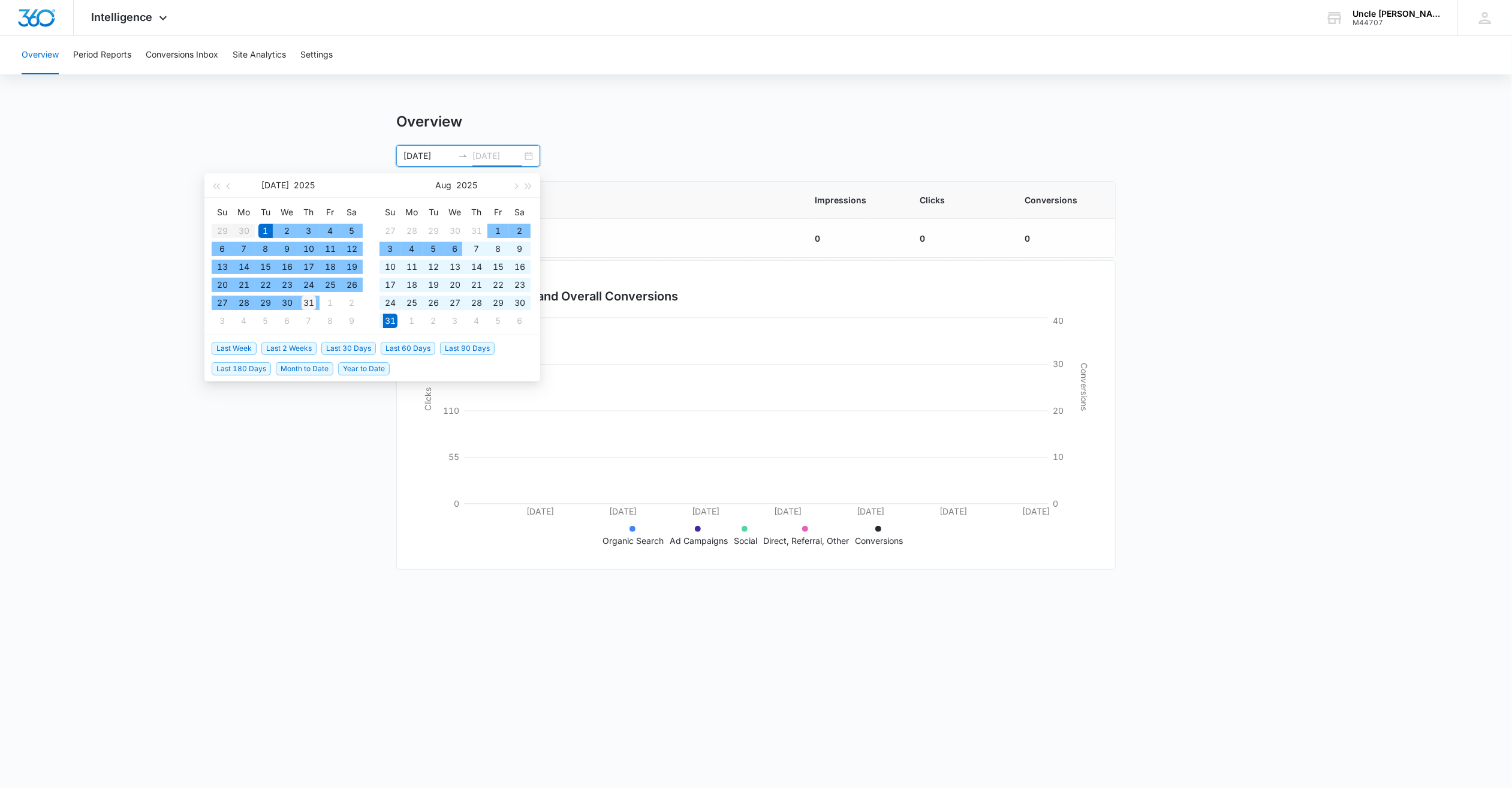
type input "07/31/2025"
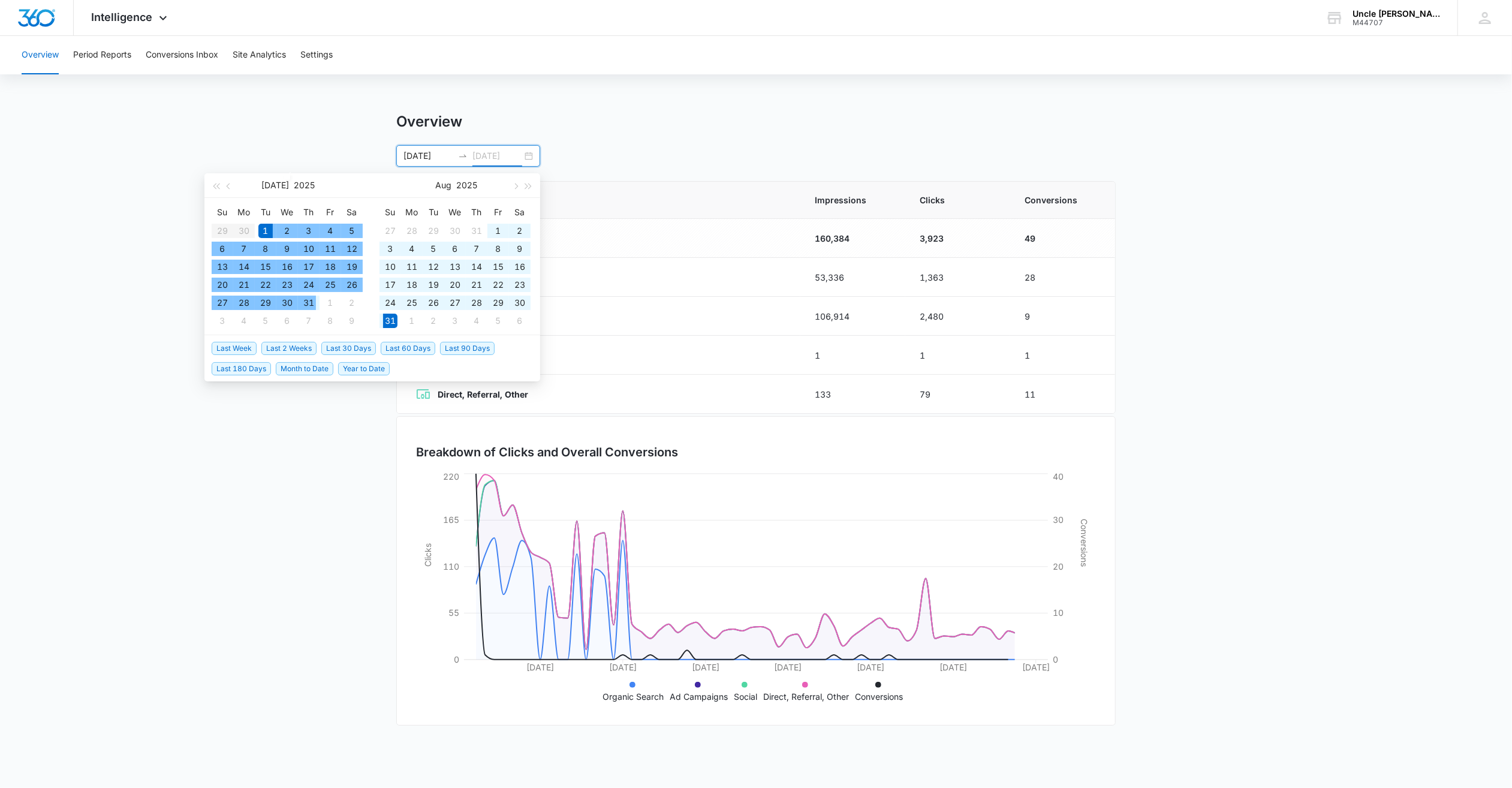
click at [308, 304] on div "31" at bounding box center [308, 302] width 14 height 14
